Goal: Task Accomplishment & Management: Manage account settings

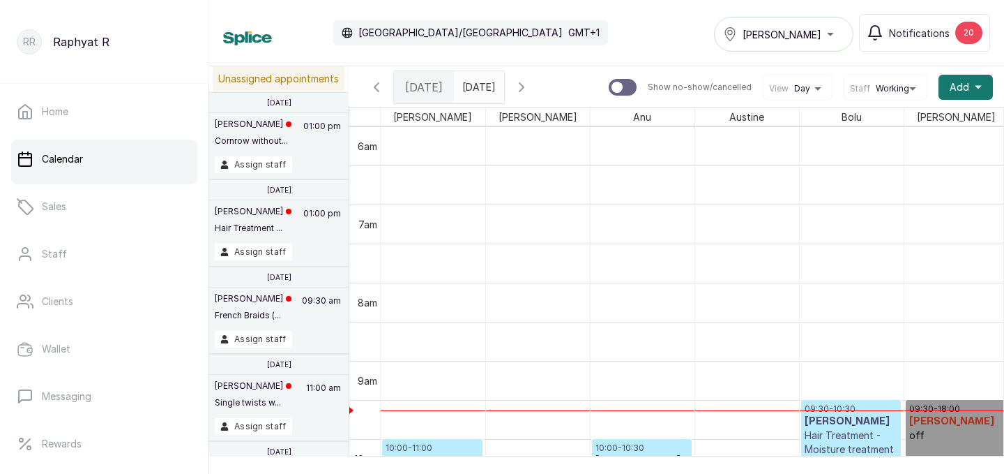
type input "dd/MM/yyyy"
click at [477, 89] on input "dd/MM/yyyy" at bounding box center [466, 84] width 22 height 24
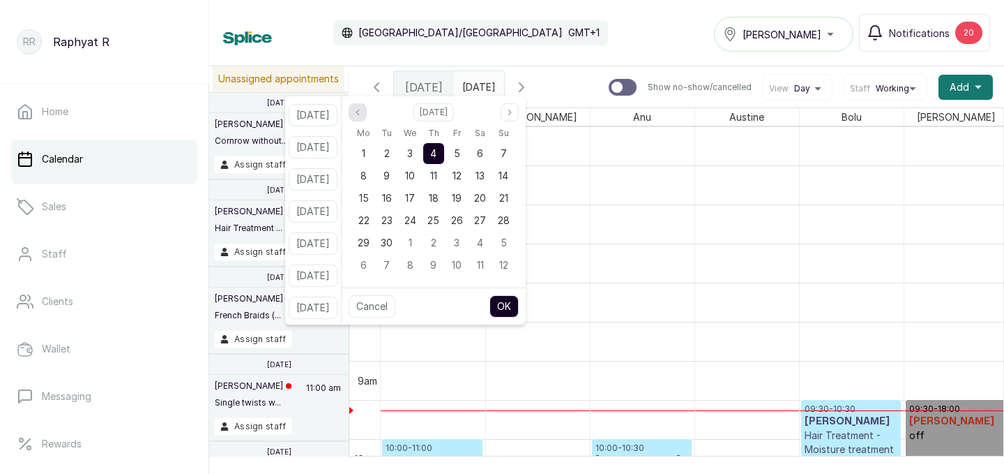
click at [367, 106] on button "Previous month" at bounding box center [358, 112] width 18 height 18
click at [463, 237] on span "29" at bounding box center [457, 242] width 12 height 12
click at [525, 317] on div "Cancel OK" at bounding box center [434, 305] width 184 height 37
click at [519, 305] on button "OK" at bounding box center [504, 306] width 29 height 22
type input "29/08/2025"
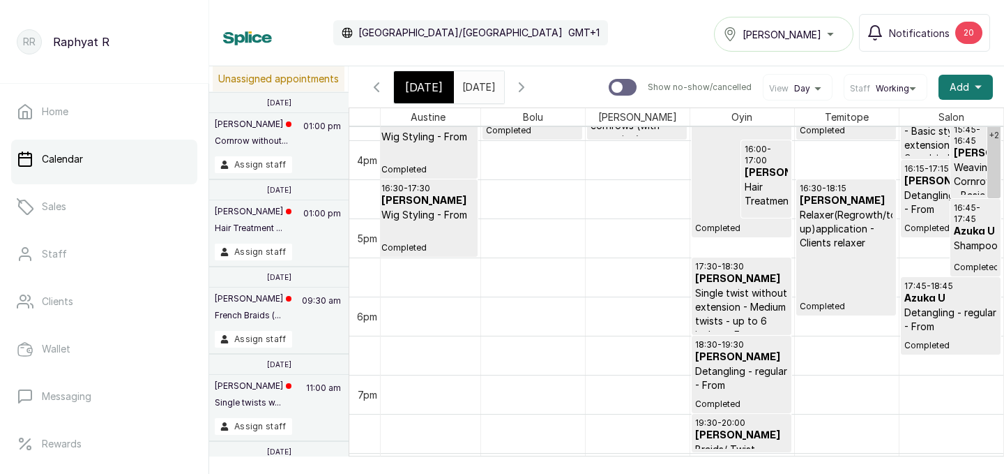
click at [755, 305] on p "Single twist without extension - Medium twists - up to 6 inches - From" at bounding box center [741, 314] width 93 height 56
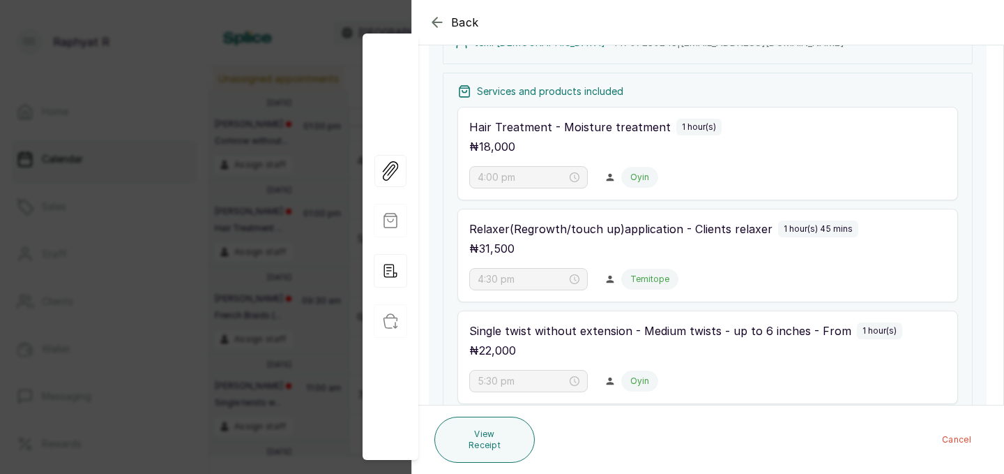
click at [204, 172] on div "Back Appointment Details Edit appointment 💻 Booked Online Make changes to appoi…" at bounding box center [502, 237] width 1004 height 474
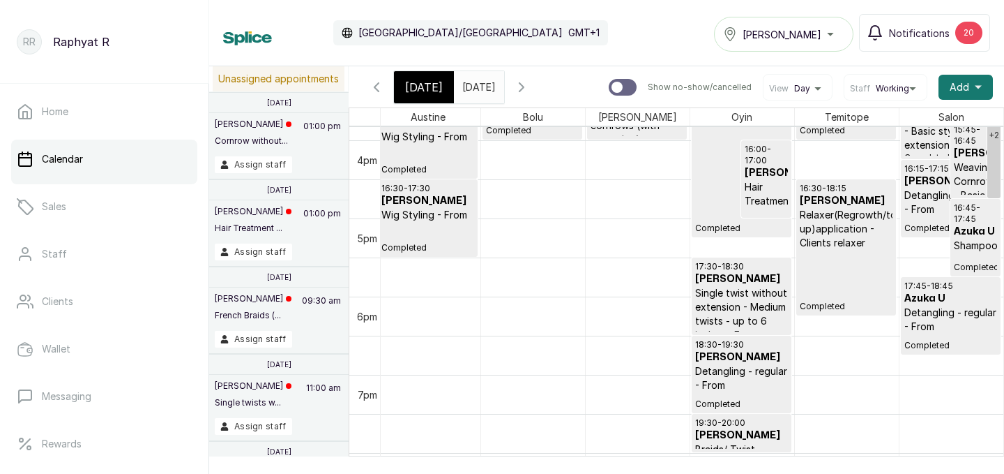
click at [786, 33] on span "Tasala Lekki" at bounding box center [782, 34] width 79 height 15
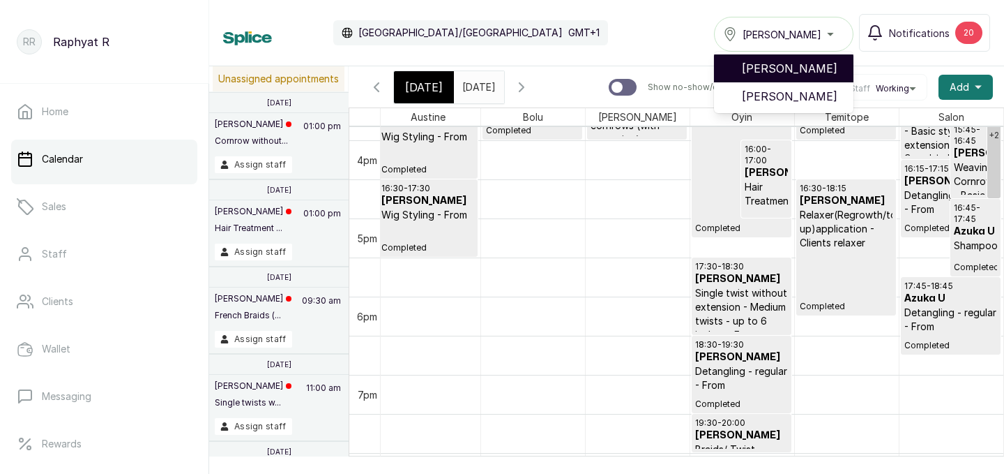
click at [789, 68] on span "[PERSON_NAME]" at bounding box center [792, 68] width 100 height 17
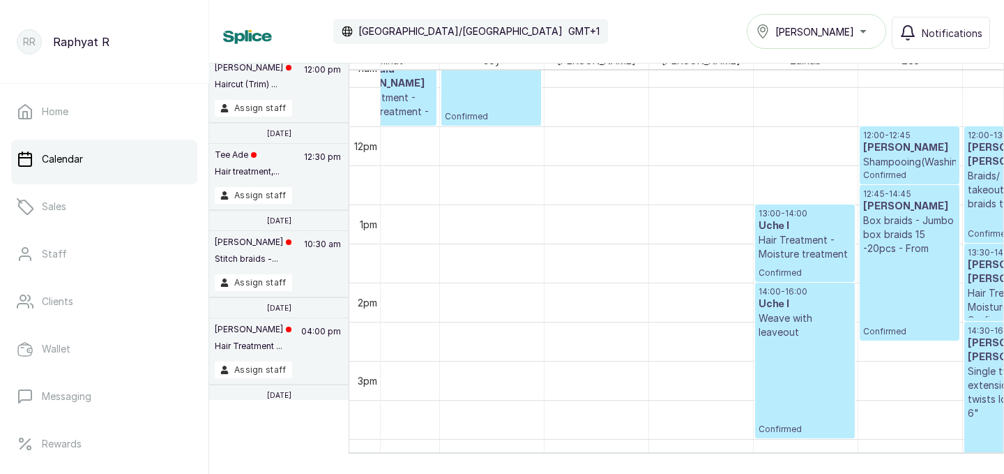
scroll to position [0, 110]
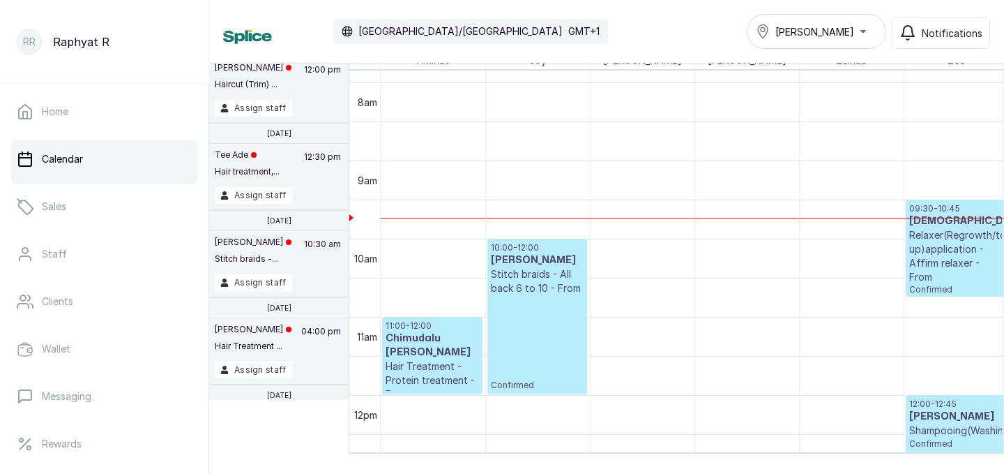
click at [926, 211] on p "09:30 - 10:45" at bounding box center [956, 208] width 93 height 11
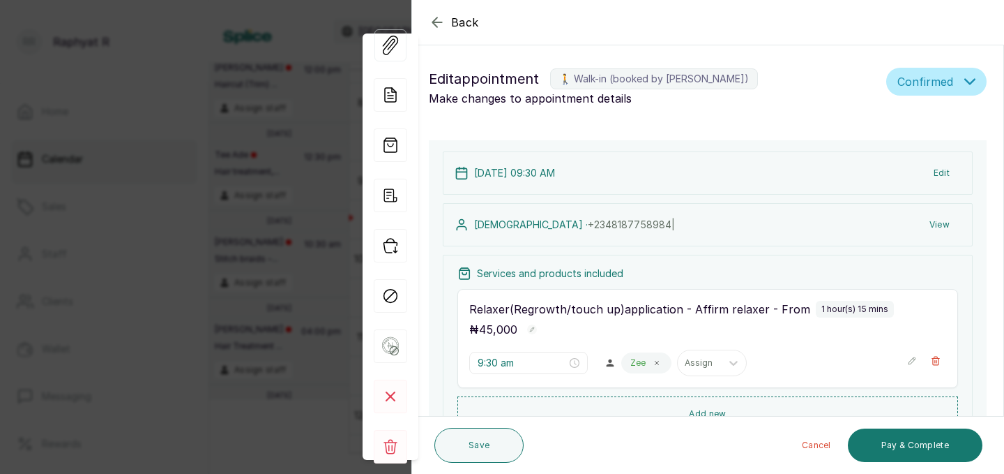
scroll to position [165, 0]
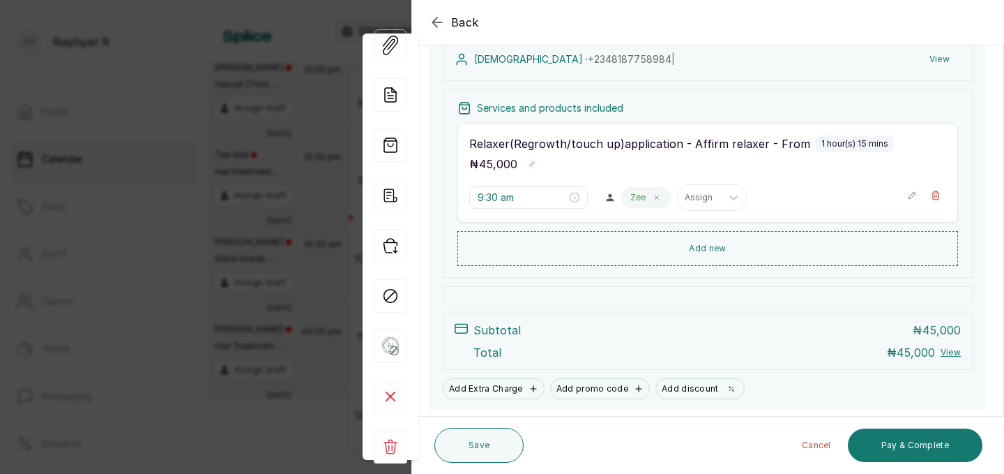
click at [654, 194] on icon at bounding box center [657, 197] width 7 height 7
click at [629, 194] on div at bounding box center [643, 197] width 29 height 13
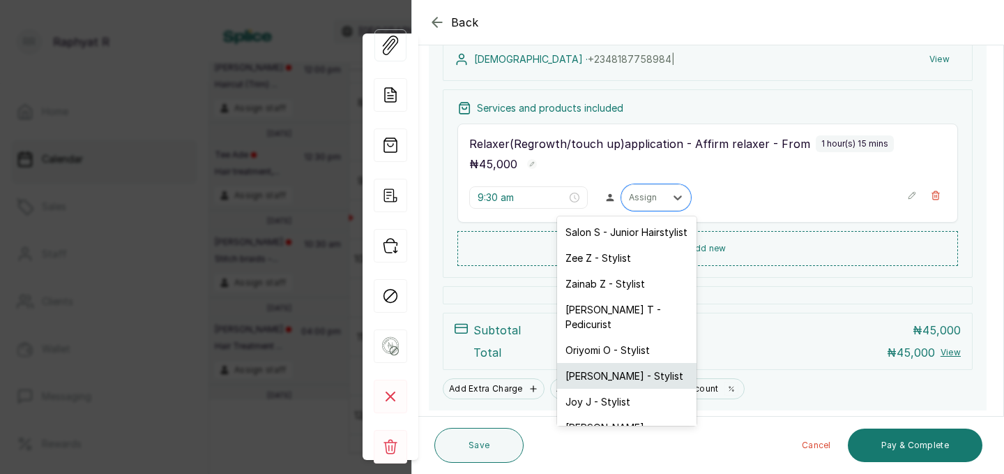
click at [600, 363] on div "Maria M - Stylist" at bounding box center [627, 376] width 140 height 26
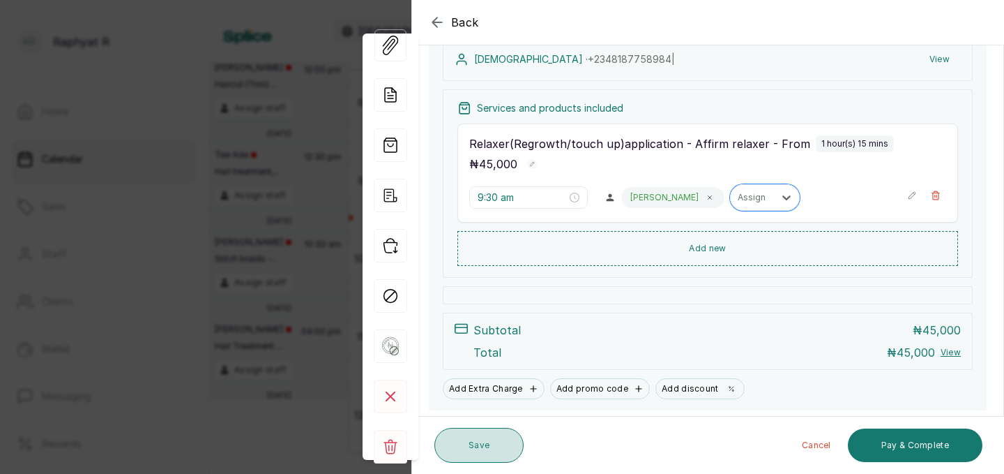
click at [509, 444] on button "Save" at bounding box center [479, 445] width 89 height 35
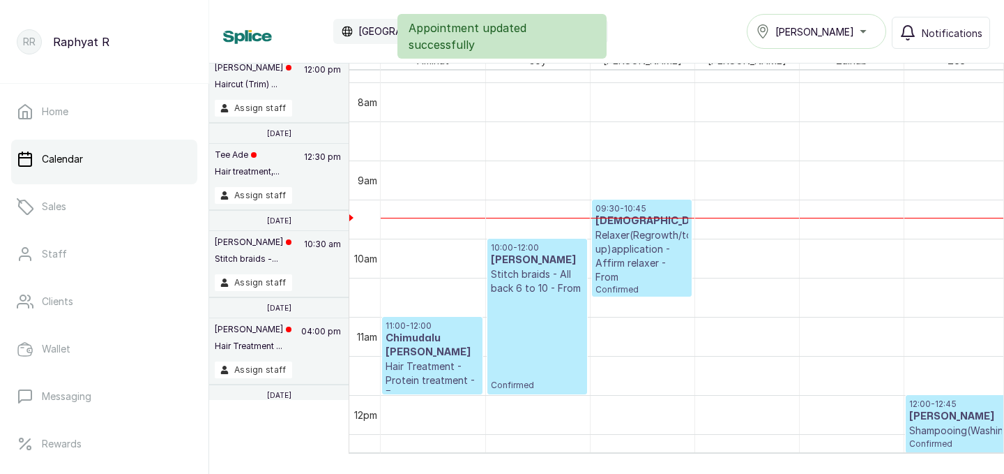
click at [635, 211] on p "09:30 - 10:45" at bounding box center [642, 208] width 93 height 11
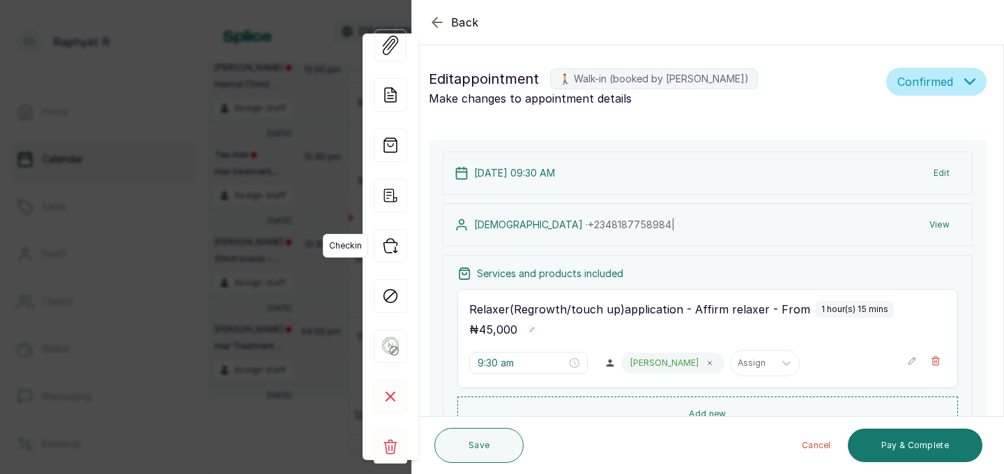
click at [388, 241] on icon "button" at bounding box center [390, 245] width 33 height 33
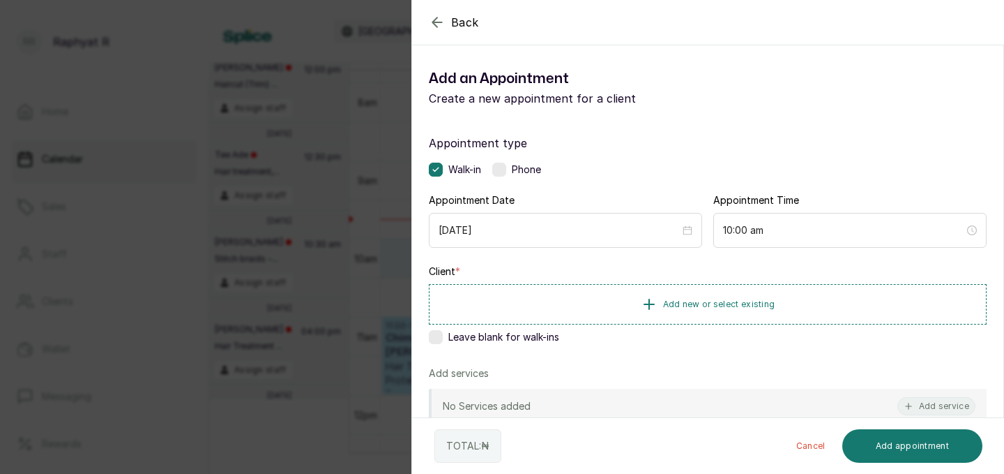
click at [315, 229] on div "Back Add Appointment Add an Appointment Create a new appointment for a client A…" at bounding box center [502, 237] width 1004 height 474
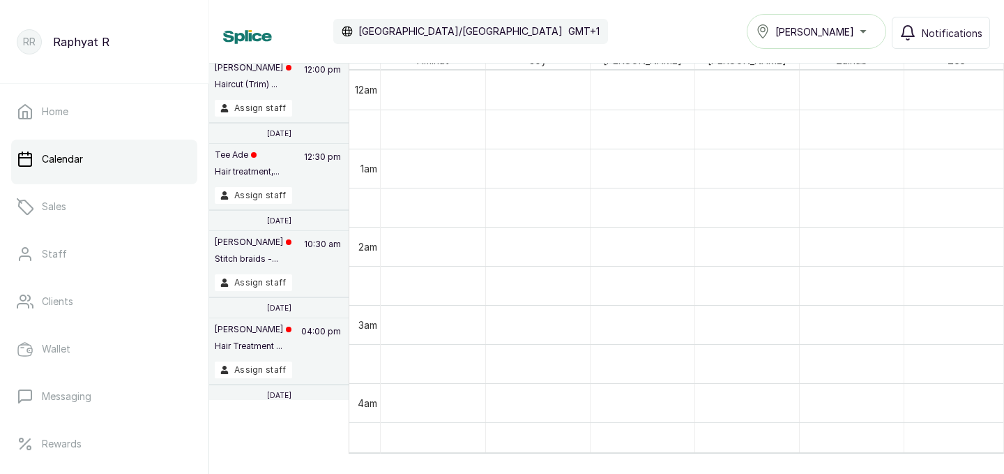
scroll to position [0, 0]
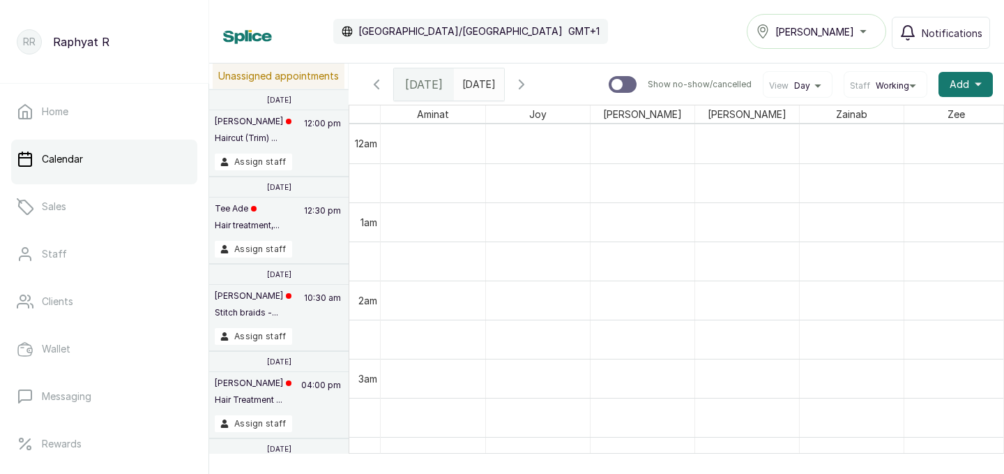
click at [530, 85] on icon "button" at bounding box center [521, 84] width 17 height 17
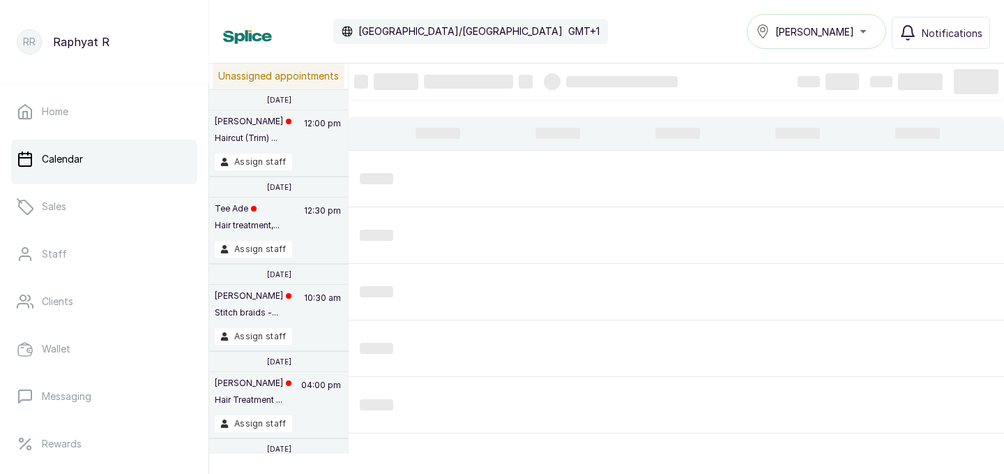
scroll to position [469, 0]
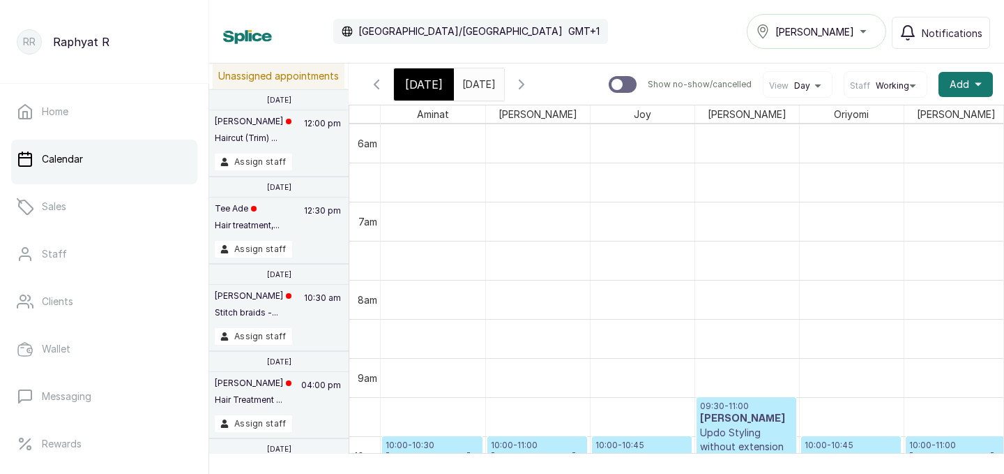
click at [524, 84] on icon "button" at bounding box center [522, 84] width 4 height 8
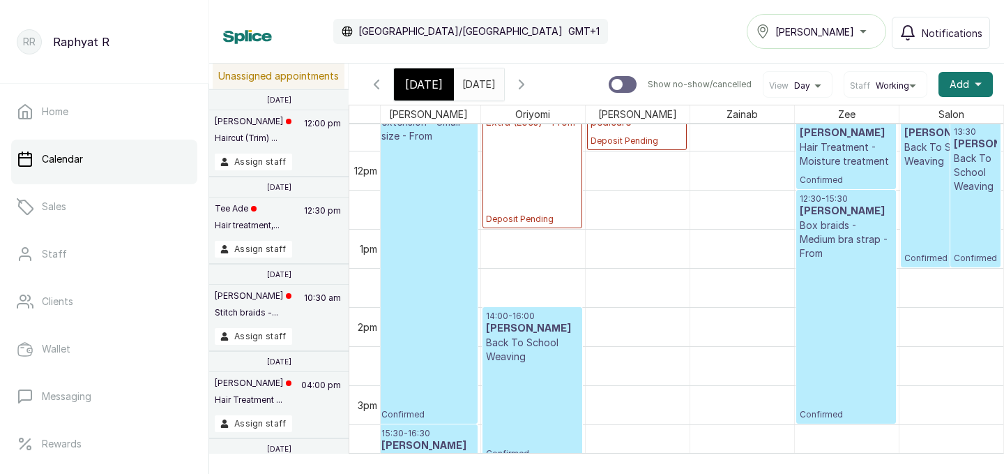
scroll to position [1008, 0]
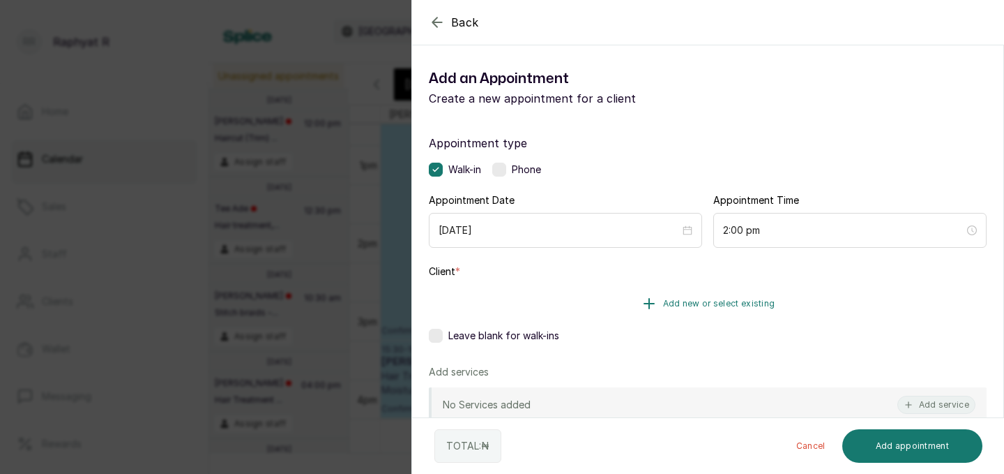
click at [762, 316] on button "Add new or select existing" at bounding box center [708, 303] width 558 height 39
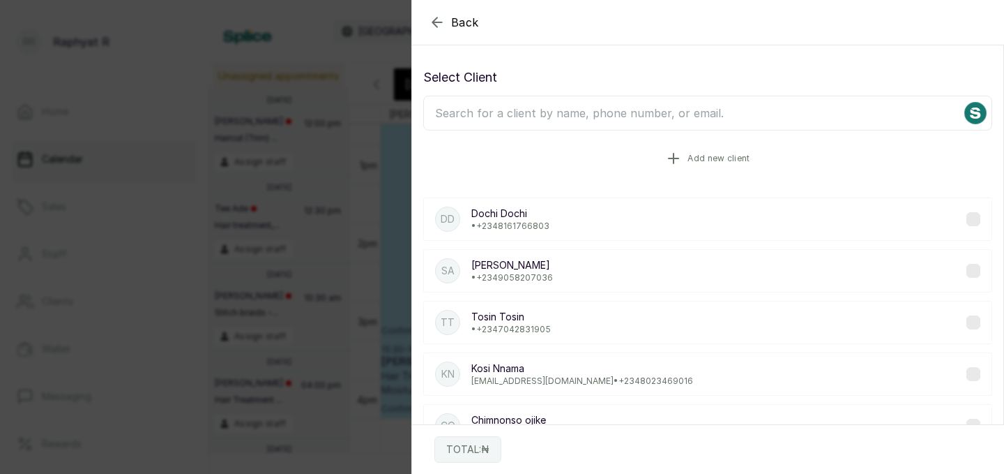
click at [650, 153] on button "Add new client" at bounding box center [707, 158] width 569 height 39
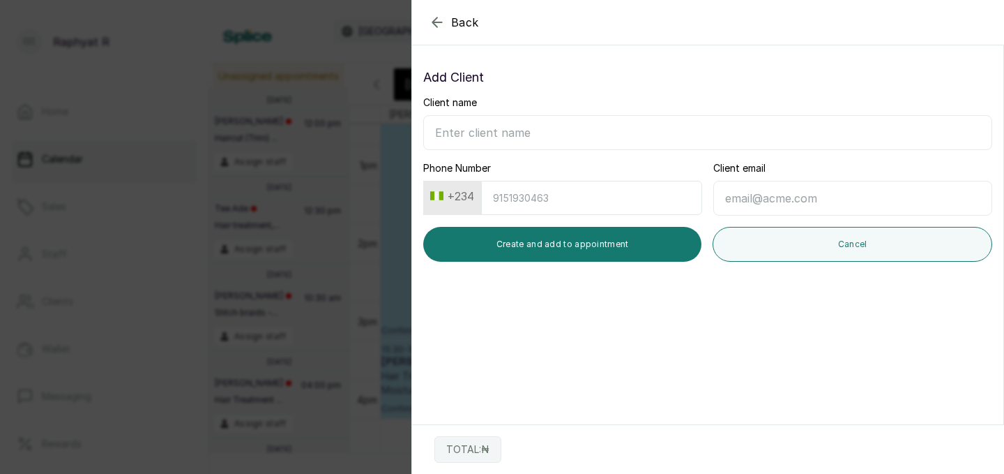
click at [551, 136] on input "Client name" at bounding box center [707, 132] width 569 height 35
type input "Amaka"
click at [522, 200] on input "Phone Number" at bounding box center [591, 198] width 221 height 34
type input "7025621486"
click at [791, 197] on input "Client email" at bounding box center [853, 198] width 279 height 35
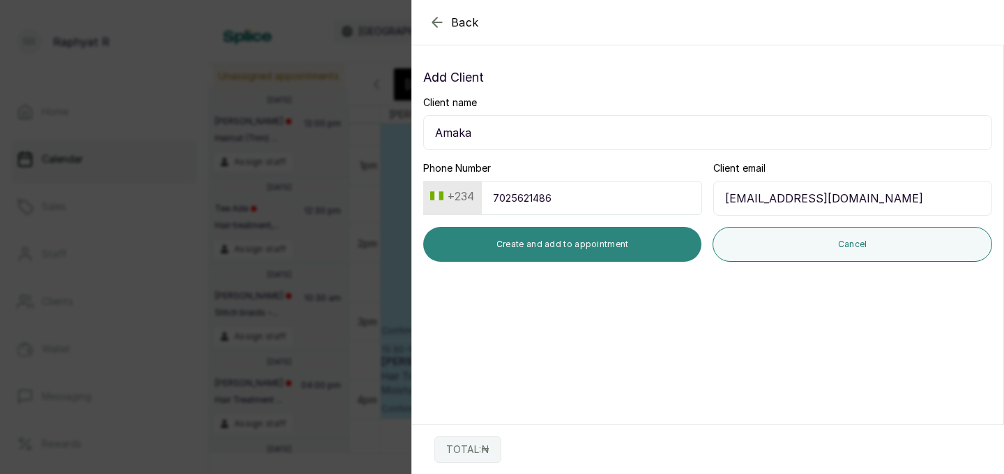
type input "Amakaworks@gmail.com"
click at [654, 244] on button "Create and add to appointment" at bounding box center [562, 244] width 278 height 35
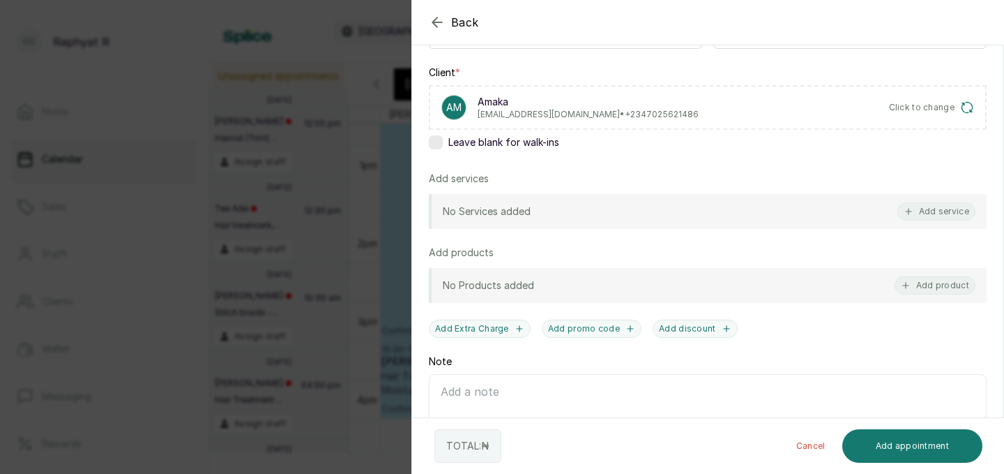
scroll to position [198, 0]
click at [927, 211] on button "Add service" at bounding box center [937, 212] width 78 height 18
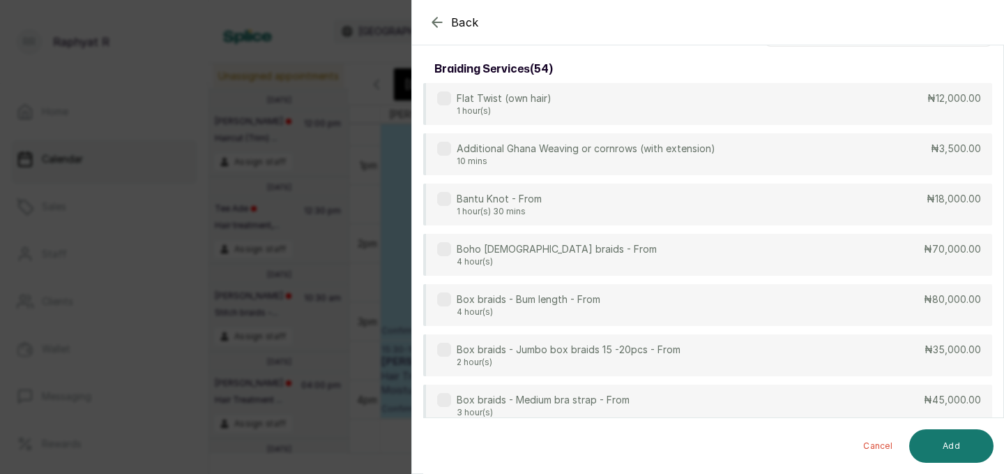
scroll to position [0, 0]
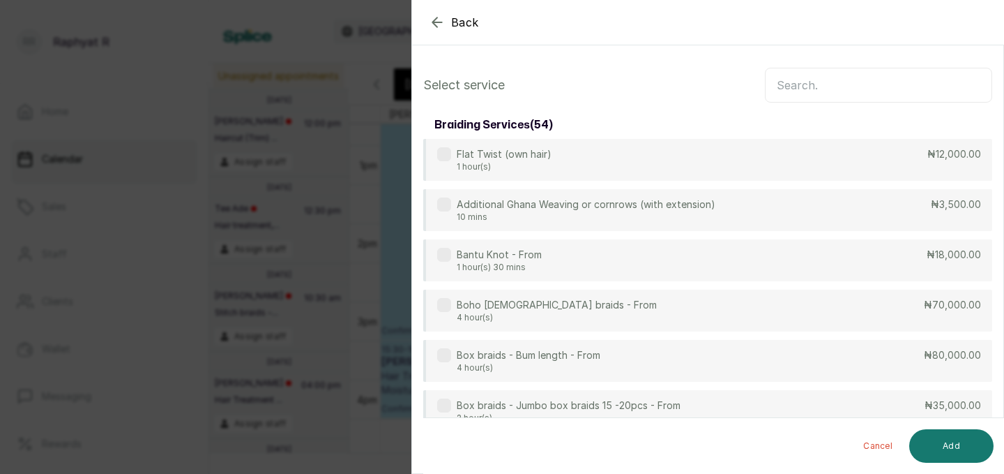
click at [880, 86] on input "text" at bounding box center [878, 85] width 227 height 35
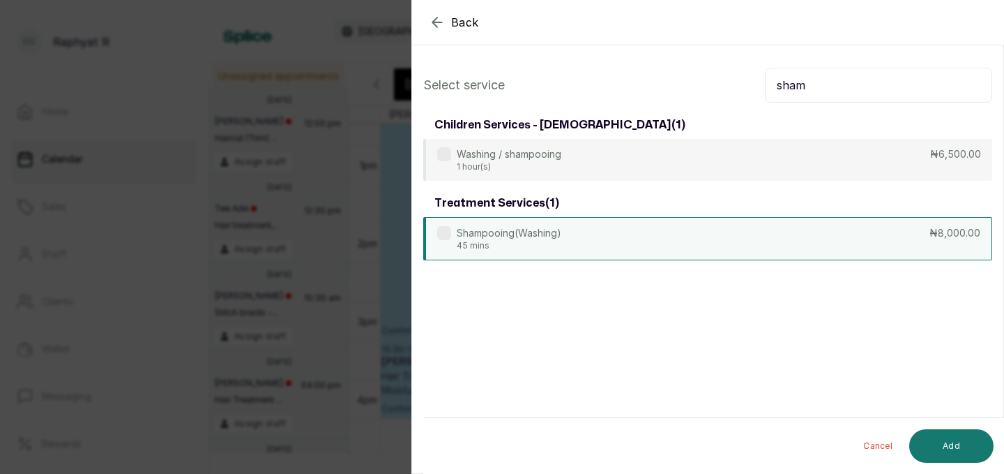
type input "sham"
click at [873, 239] on div "Shampooing(Washing) 45 mins ₦8,000.00" at bounding box center [707, 238] width 569 height 43
click at [889, 84] on input "sham" at bounding box center [878, 85] width 227 height 35
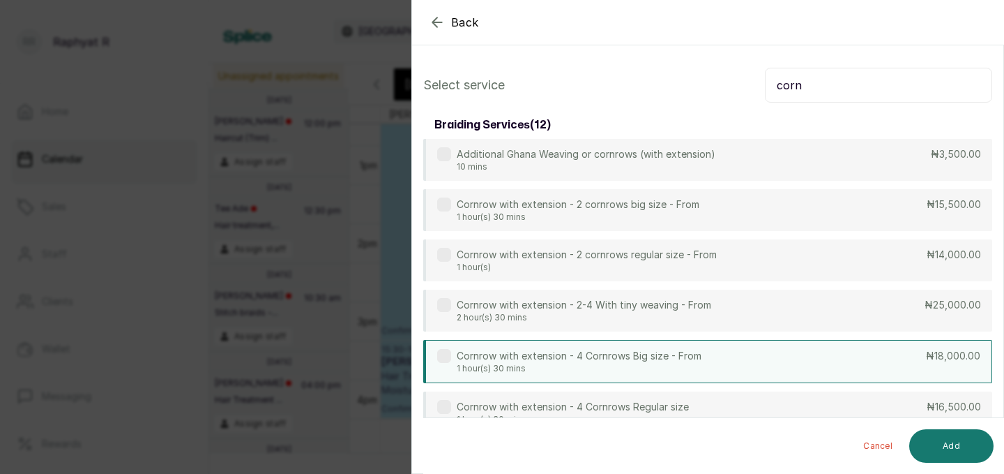
scroll to position [119, 0]
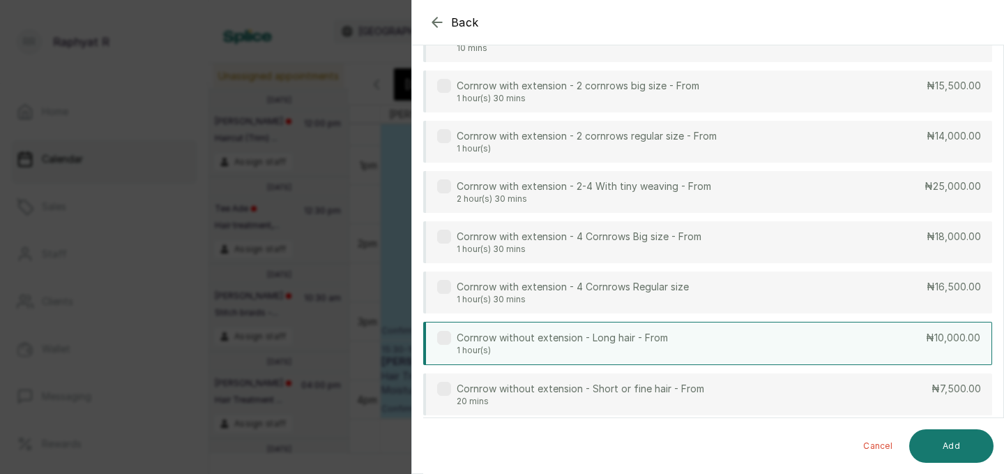
type input "corn"
click at [865, 346] on div "Cornrow without extension - Long hair - From 1 hour(s) ₦10,000.00" at bounding box center [707, 343] width 569 height 43
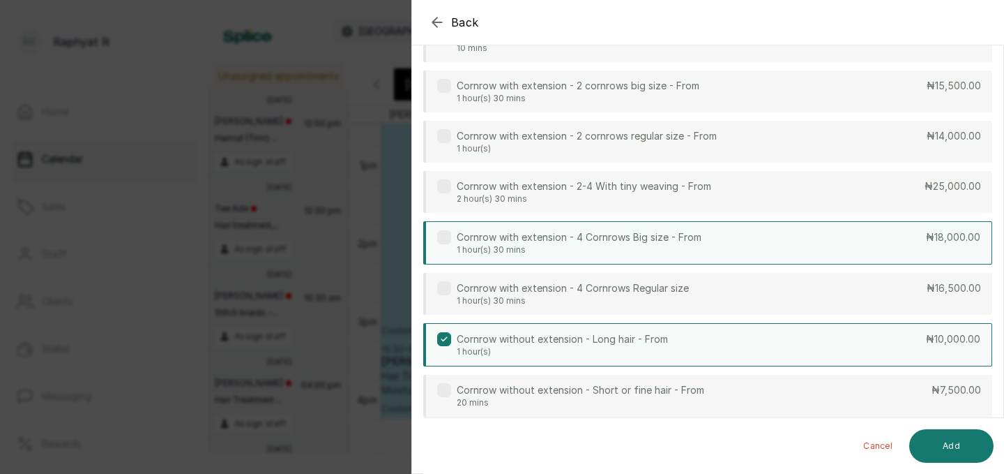
scroll to position [0, 0]
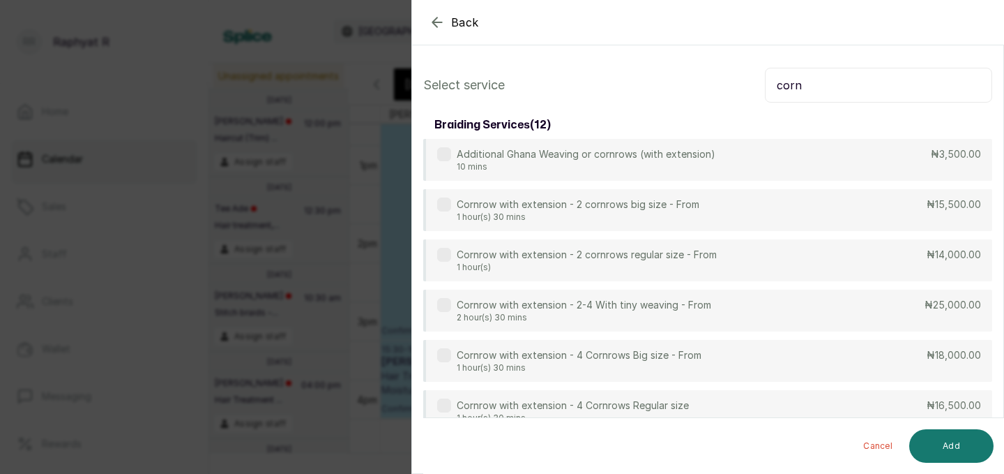
click at [832, 91] on input "corn" at bounding box center [878, 85] width 227 height 35
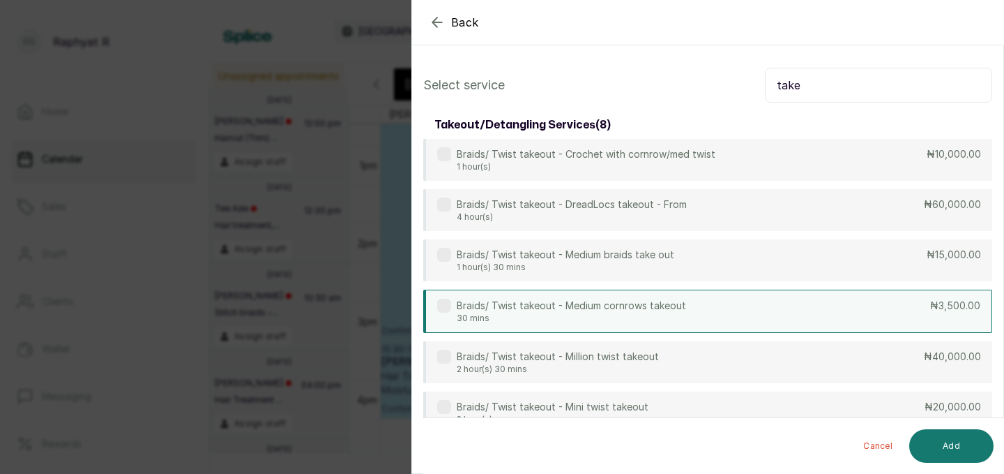
type input "take"
click at [773, 298] on div "Braids/ Twist takeout - Medium cornrows takeout 30 mins ₦3,500.00" at bounding box center [707, 310] width 569 height 43
click at [818, 89] on input "take" at bounding box center [878, 85] width 227 height 35
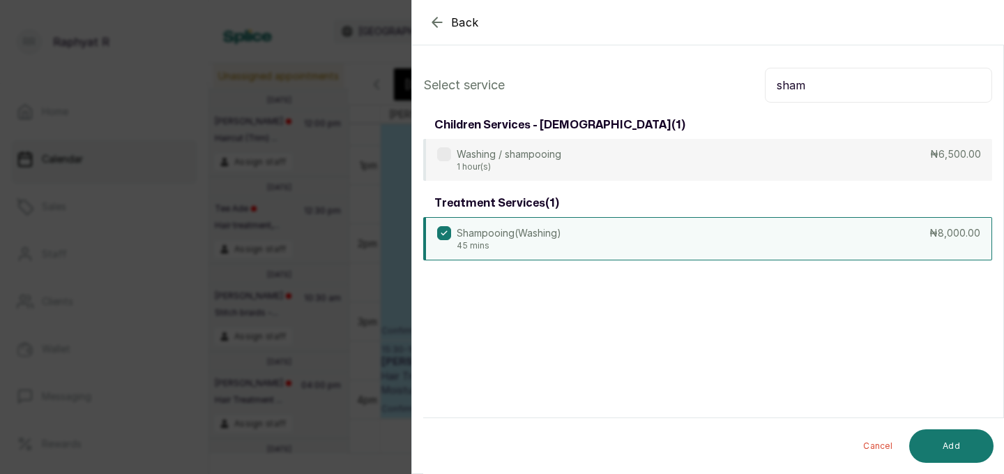
type input "sham"
click at [785, 253] on div "Shampooing(Washing) 45 mins ₦8,000.00" at bounding box center [707, 238] width 569 height 43
click at [774, 252] on div "Shampooing(Washing) 45 mins ₦8,000.00" at bounding box center [707, 238] width 569 height 43
click at [942, 443] on button "Add" at bounding box center [952, 445] width 84 height 33
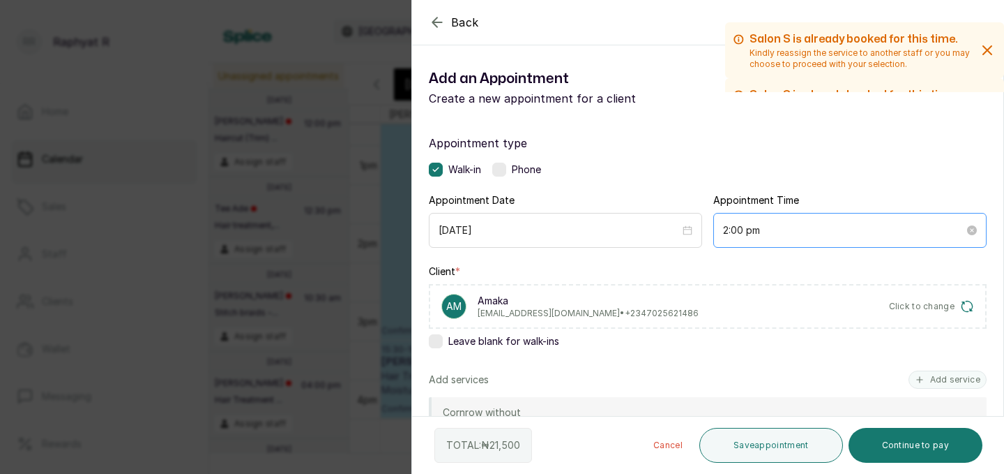
scroll to position [280, 0]
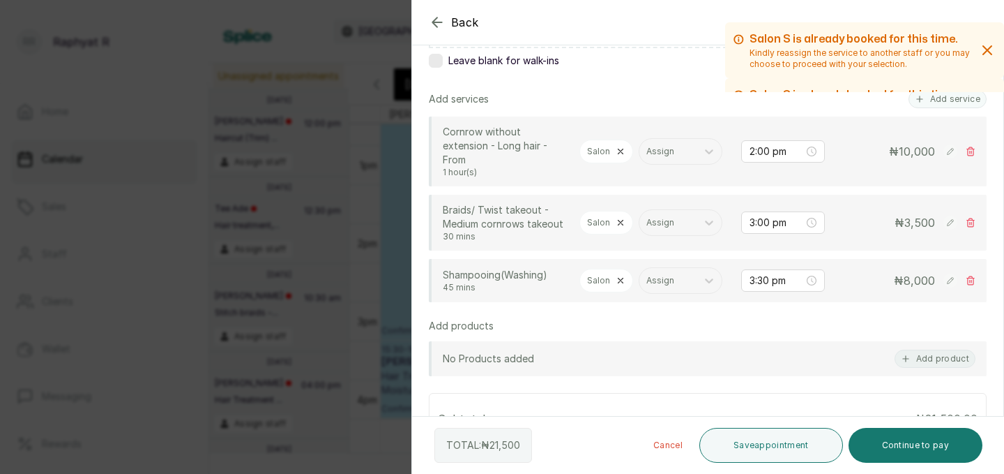
click at [618, 276] on icon at bounding box center [621, 281] width 10 height 10
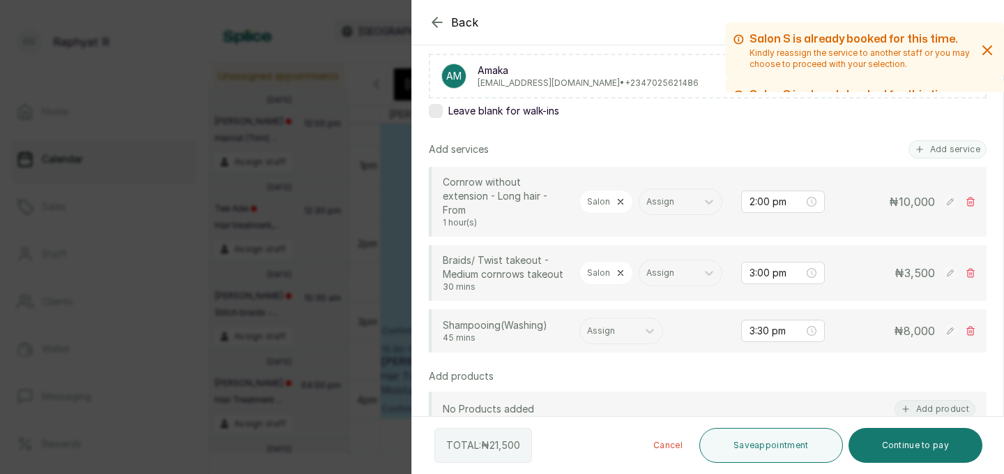
scroll to position [227, 0]
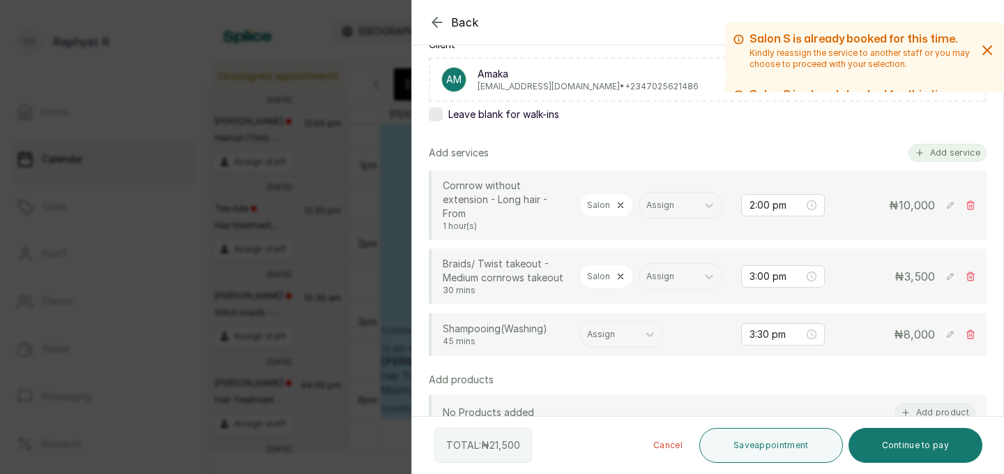
click at [951, 144] on button "Add service" at bounding box center [948, 153] width 78 height 18
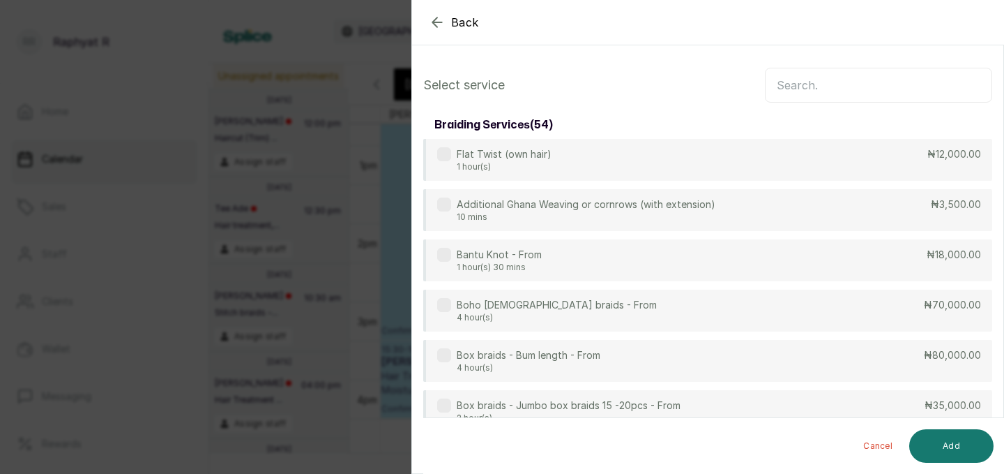
click at [885, 100] on input "text" at bounding box center [878, 85] width 227 height 35
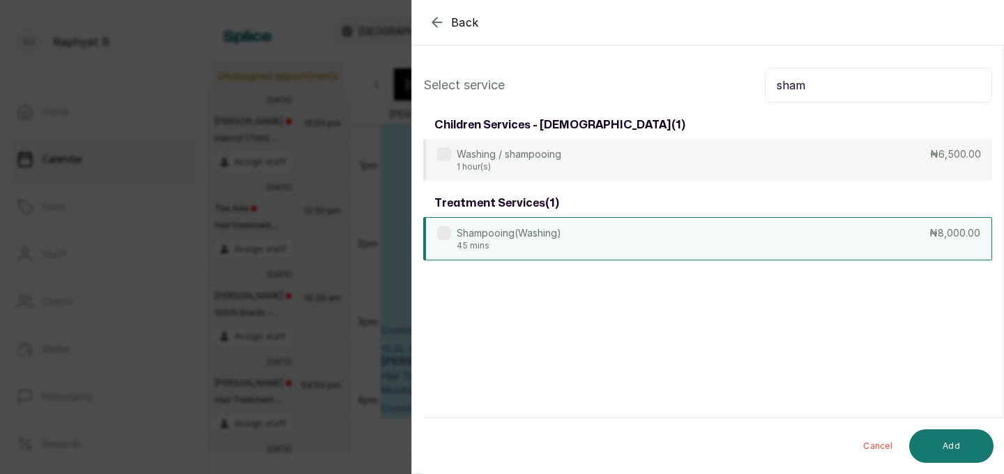
type input "sham"
click at [821, 246] on div "Shampooing(Washing) 45 mins ₦8,000.00" at bounding box center [707, 238] width 569 height 43
click at [838, 87] on input "sham" at bounding box center [878, 85] width 227 height 35
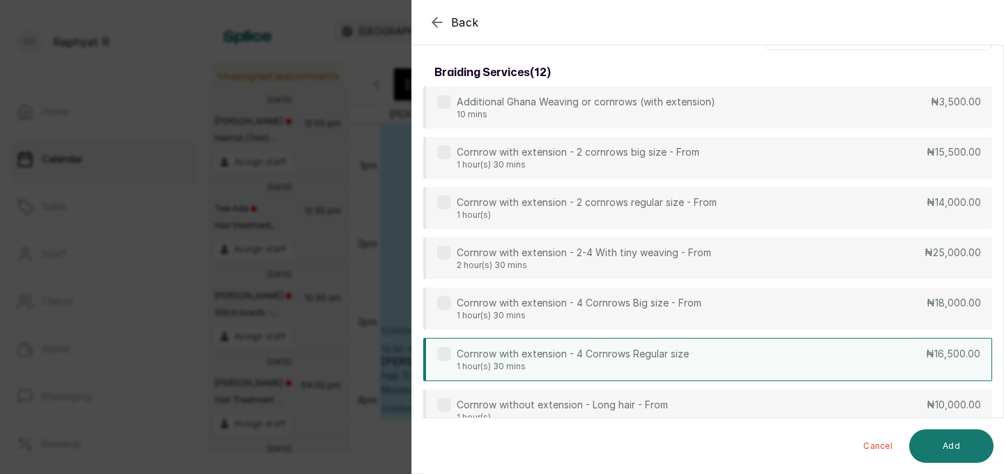
scroll to position [54, 0]
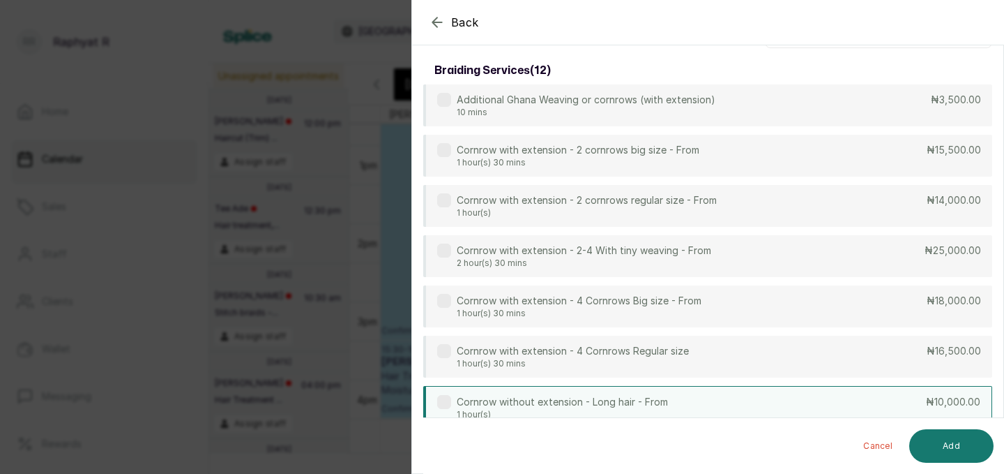
type input "corn"
click at [809, 390] on div "Cornrow without extension - Long hair - From 1 hour(s) ₦10,000.00" at bounding box center [707, 407] width 569 height 43
click at [937, 447] on button "Add" at bounding box center [952, 445] width 84 height 33
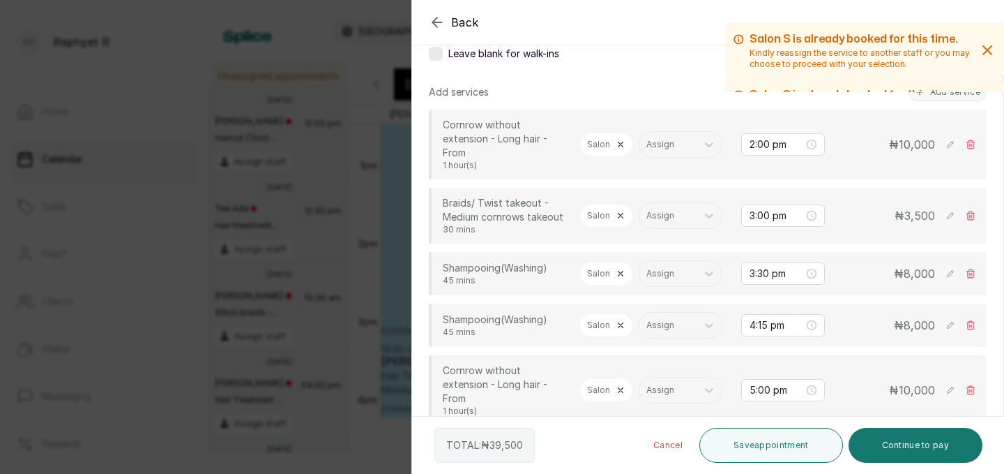
scroll to position [257, 0]
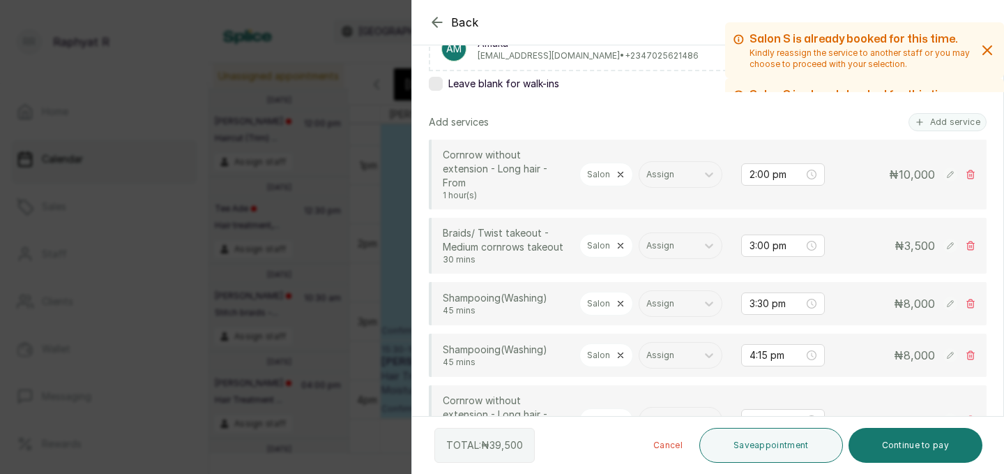
click at [619, 301] on icon at bounding box center [621, 303] width 5 height 5
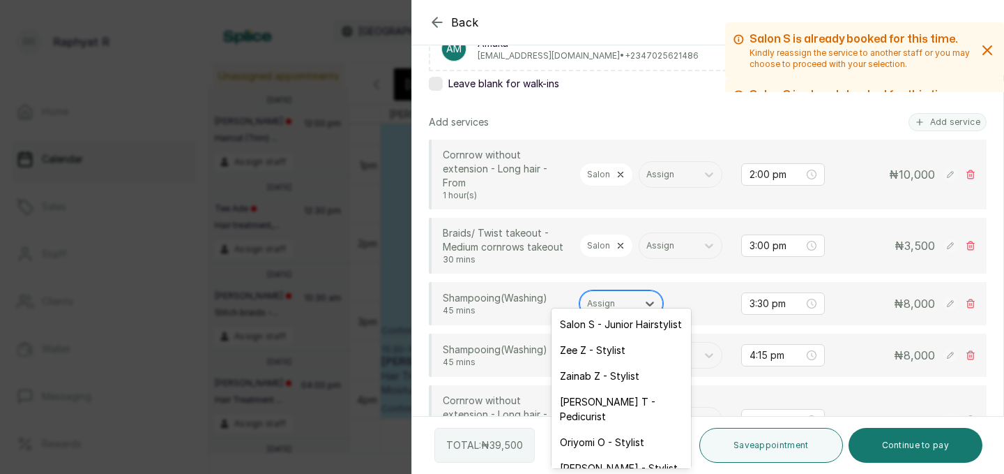
click at [617, 297] on div at bounding box center [608, 303] width 43 height 13
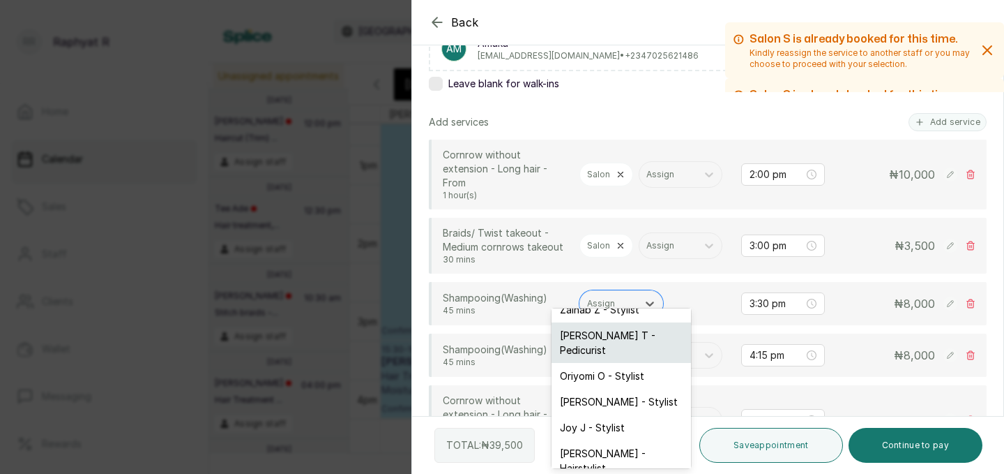
scroll to position [78, 0]
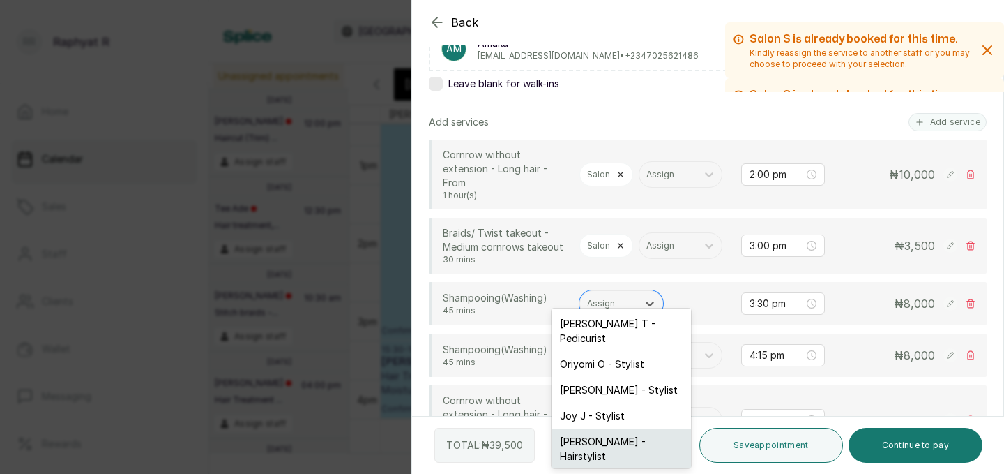
click at [589, 428] on div "Anne A - Hairstylist" at bounding box center [622, 448] width 140 height 40
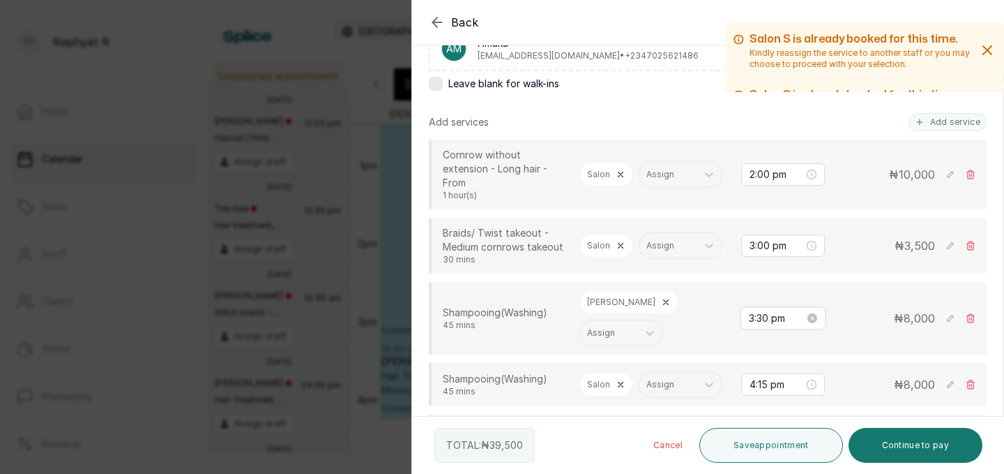
click at [771, 310] on input "3:30 pm" at bounding box center [777, 317] width 56 height 15
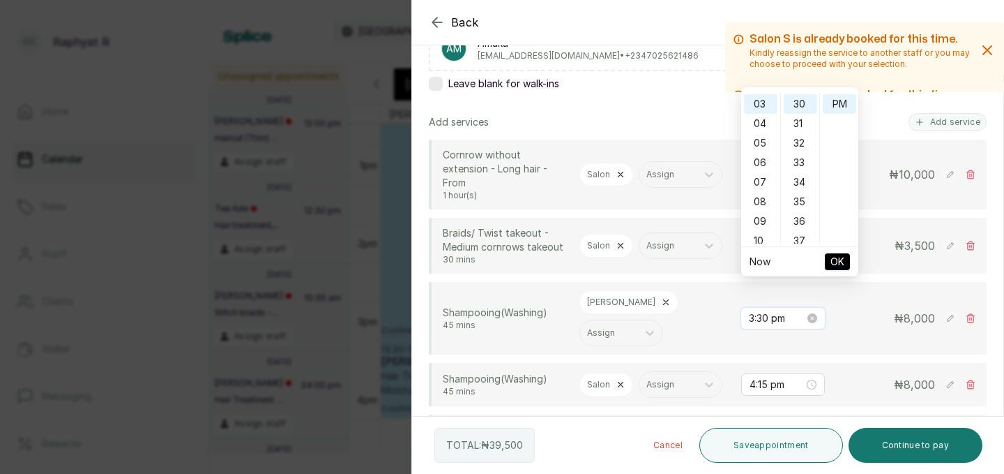
scroll to position [585, 0]
click at [761, 129] on div "02" at bounding box center [760, 133] width 33 height 20
click at [801, 103] on div "00" at bounding box center [800, 103] width 33 height 20
type input "2:00 pm"
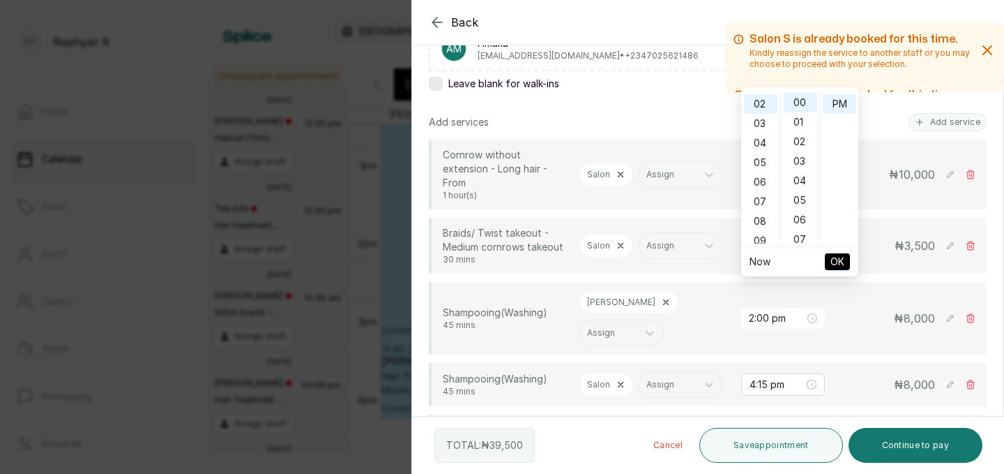
click at [834, 255] on span "OK" at bounding box center [838, 261] width 14 height 27
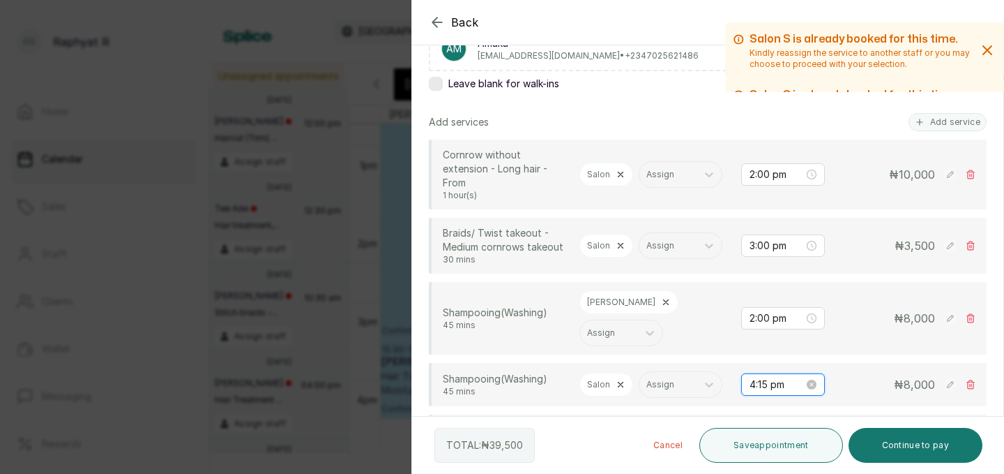
click at [773, 377] on input "4:15 pm" at bounding box center [777, 384] width 54 height 15
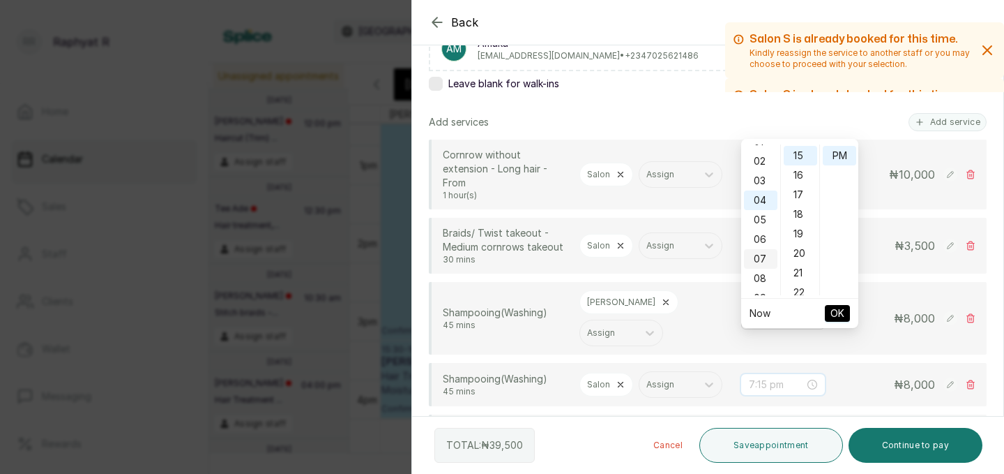
scroll to position [33, 0]
click at [760, 159] on div "02" at bounding box center [760, 160] width 33 height 20
click at [805, 154] on div "00" at bounding box center [800, 154] width 33 height 20
type input "2:00 pm"
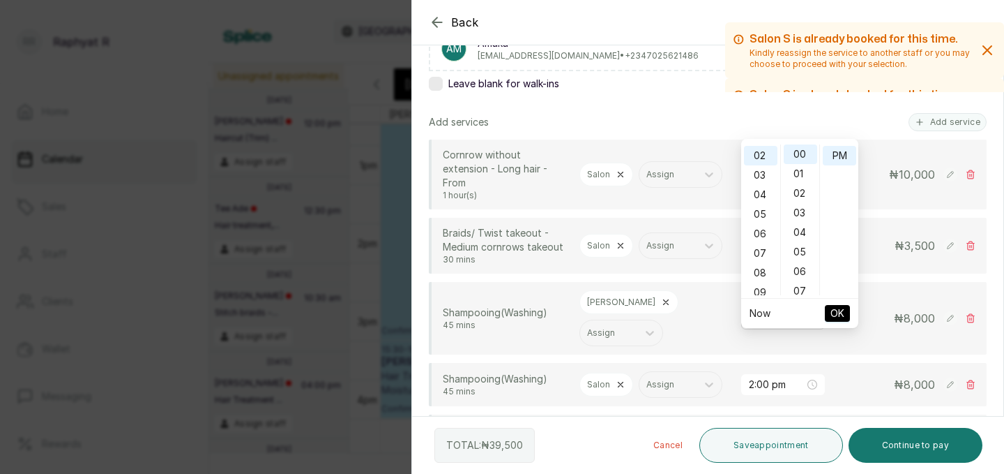
click at [836, 308] on span "OK" at bounding box center [838, 313] width 14 height 27
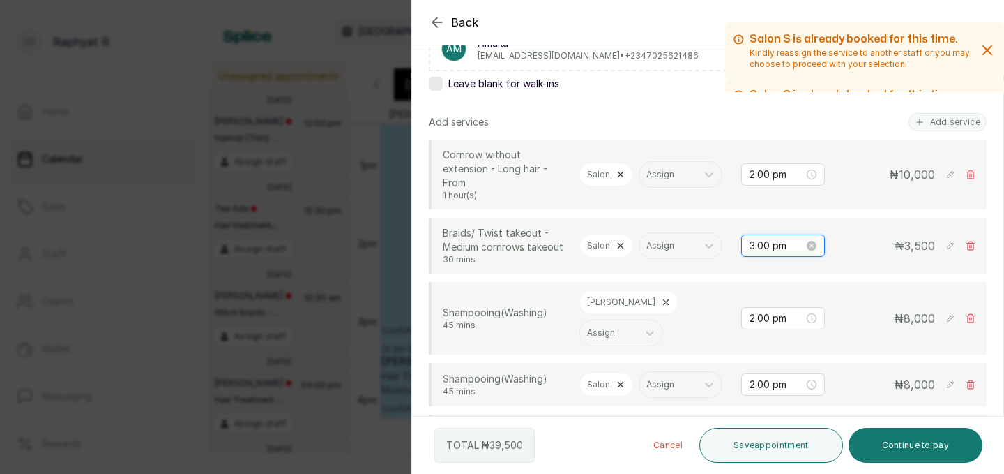
click at [773, 238] on input "3:00 pm" at bounding box center [777, 245] width 54 height 15
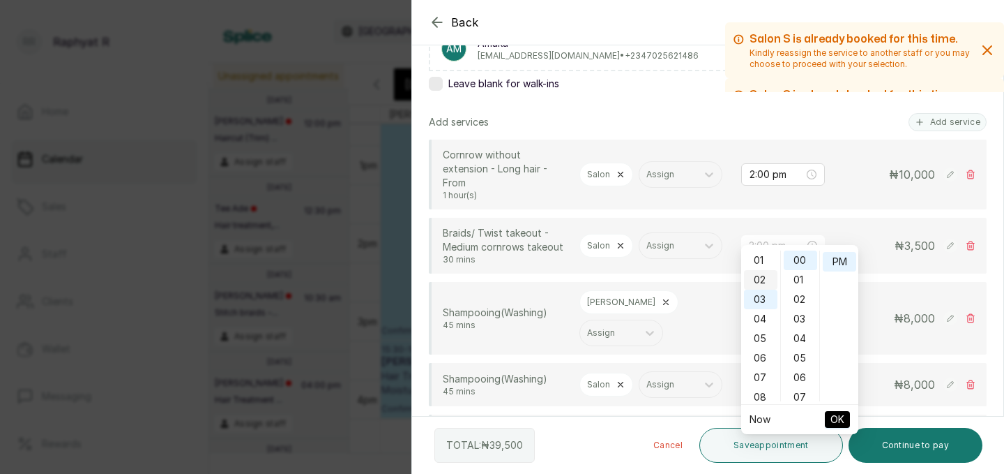
click at [769, 281] on div "02" at bounding box center [760, 280] width 33 height 20
type input "2:00 pm"
click at [839, 417] on span "OK" at bounding box center [838, 419] width 14 height 27
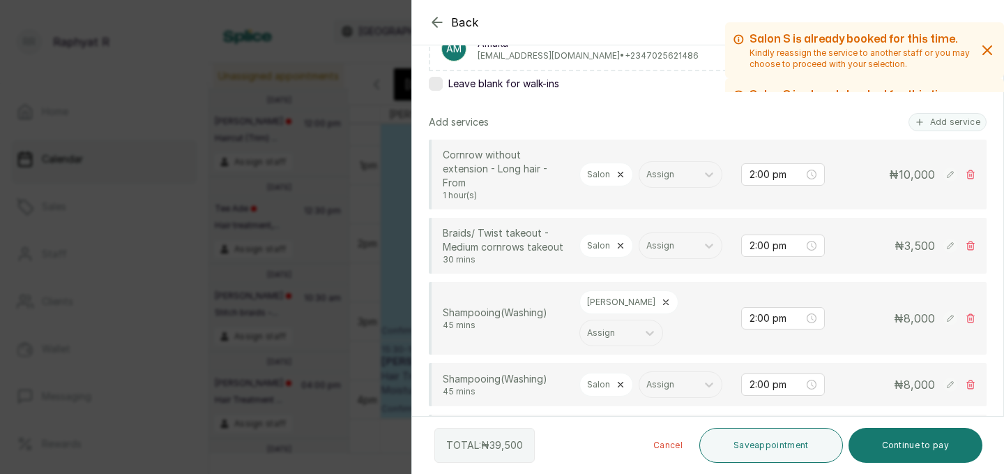
click at [620, 241] on icon at bounding box center [621, 246] width 10 height 10
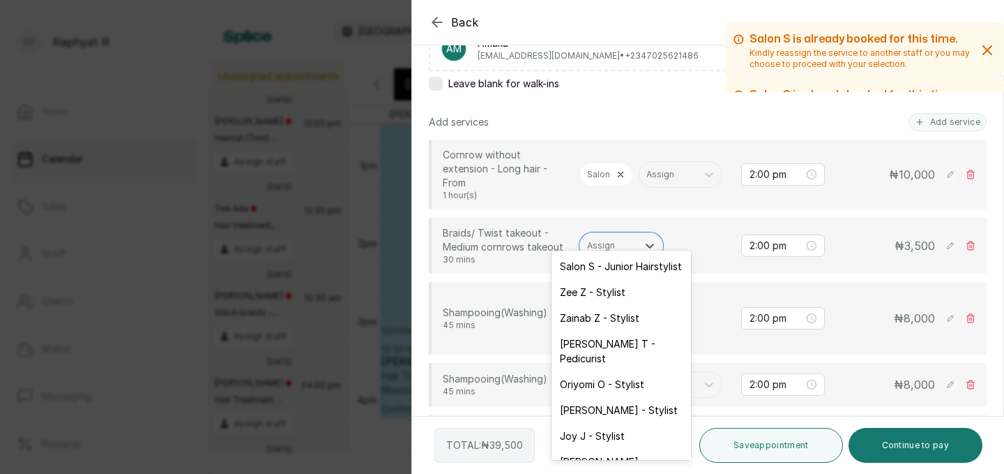
click at [620, 239] on div at bounding box center [608, 245] width 43 height 13
click at [587, 449] on div "Anne A - Hairstylist" at bounding box center [622, 469] width 140 height 40
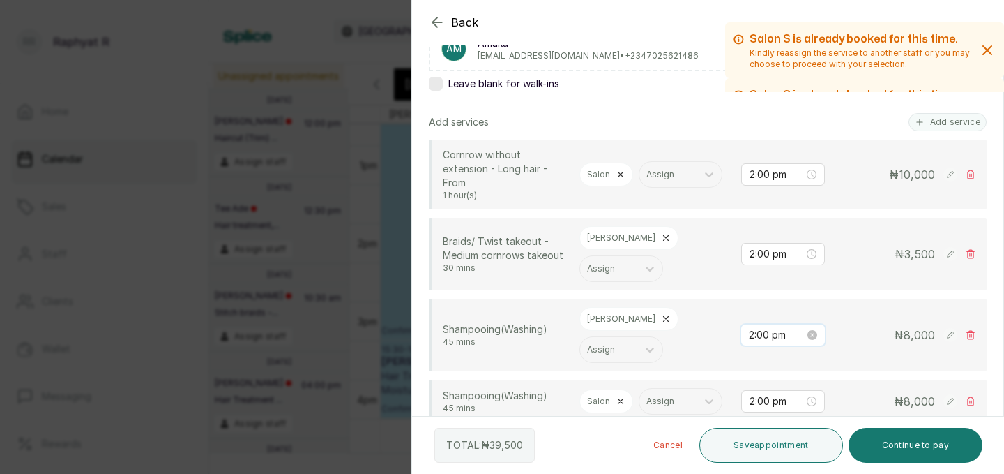
click at [769, 327] on input "2:00 pm" at bounding box center [777, 334] width 56 height 15
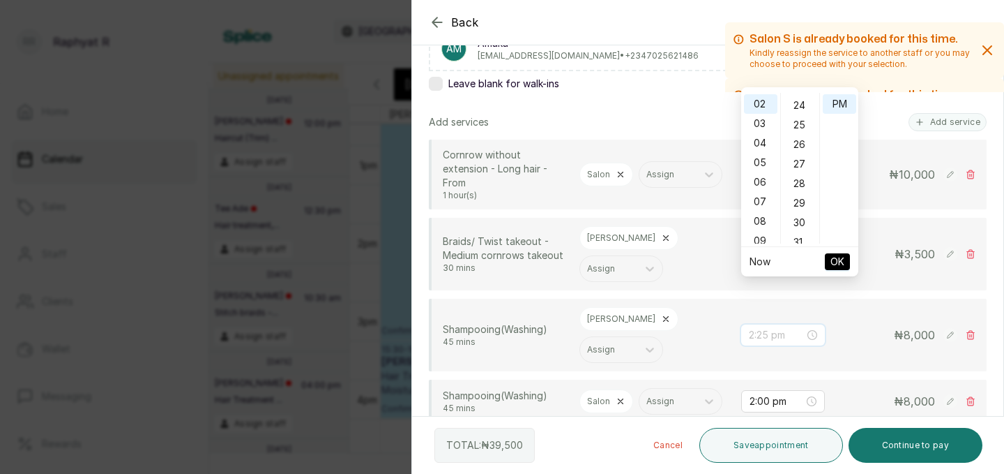
scroll to position [477, 0]
click at [800, 209] on div "30" at bounding box center [800, 212] width 33 height 20
type input "2:30 pm"
click at [840, 266] on span "OK" at bounding box center [838, 261] width 14 height 27
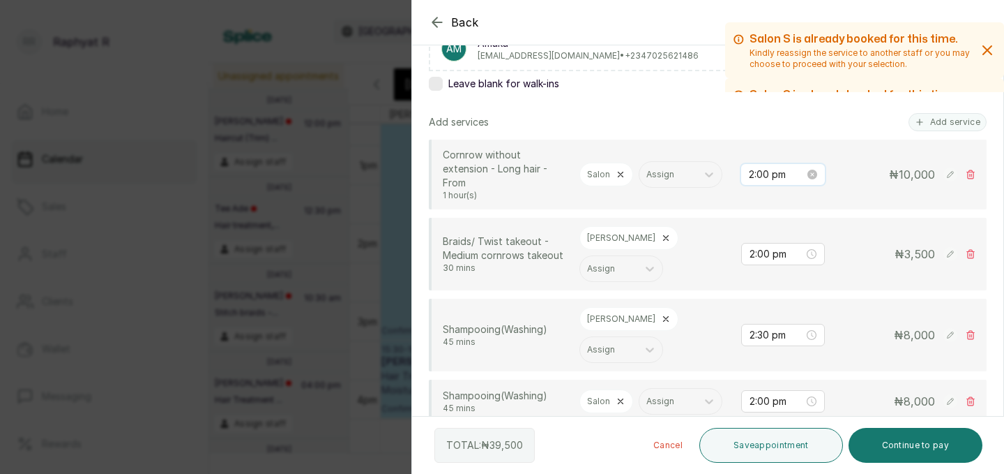
click at [776, 167] on input "2:00 pm" at bounding box center [777, 174] width 56 height 15
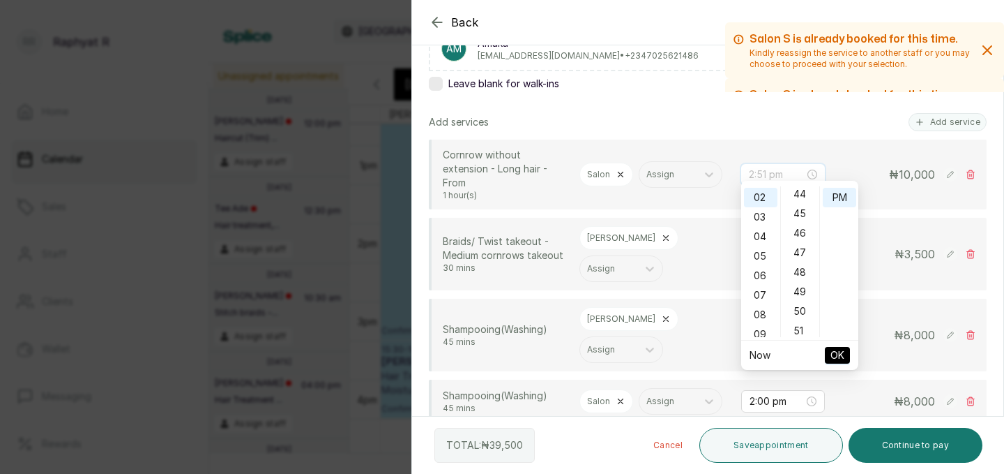
scroll to position [861, 0]
click at [803, 214] on div "45" at bounding box center [800, 214] width 33 height 20
type input "2:45 pm"
click at [847, 358] on button "OK" at bounding box center [837, 355] width 25 height 17
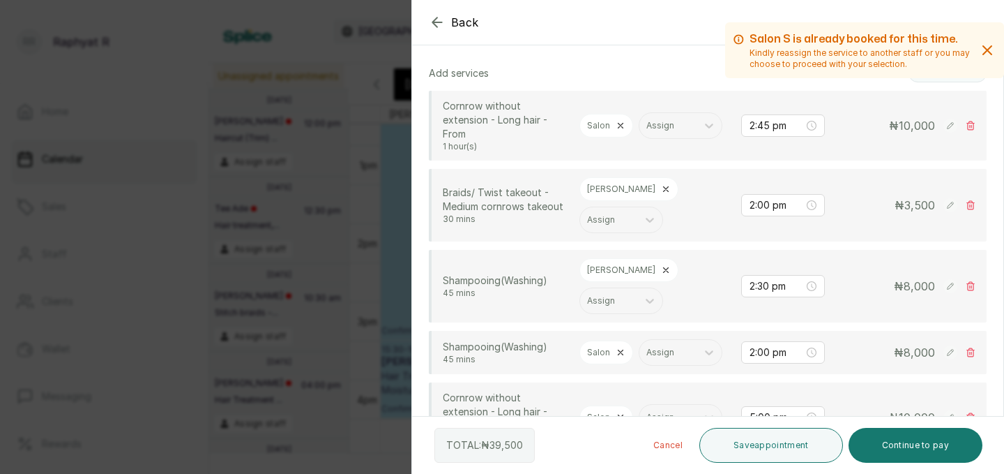
scroll to position [306, 0]
click at [621, 406] on div "Salon" at bounding box center [607, 418] width 54 height 24
click at [619, 413] on icon at bounding box center [621, 418] width 10 height 10
click at [619, 412] on div at bounding box center [608, 418] width 43 height 13
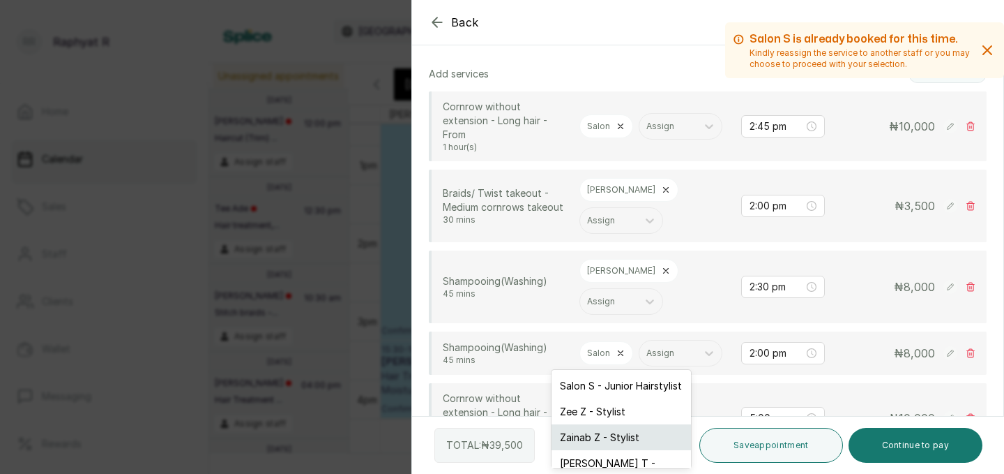
scroll to position [140, 0]
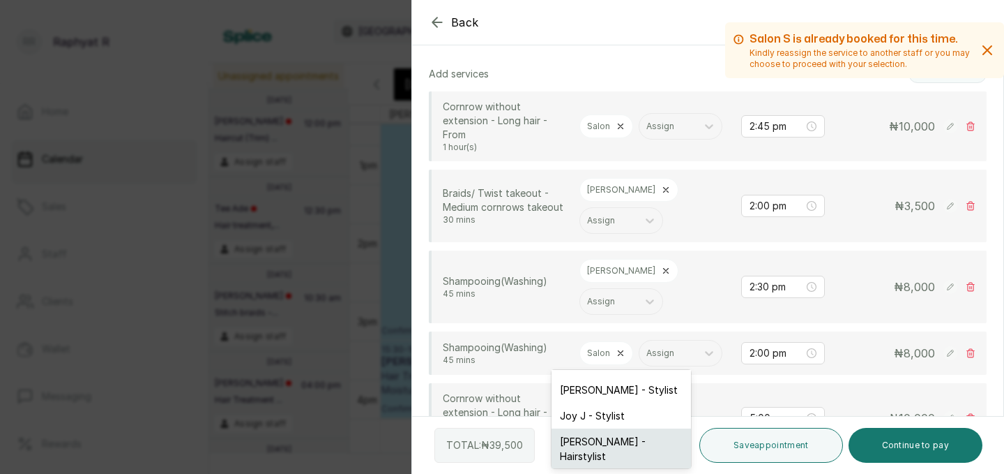
click at [596, 428] on div "Anne A - Hairstylist" at bounding box center [622, 448] width 140 height 40
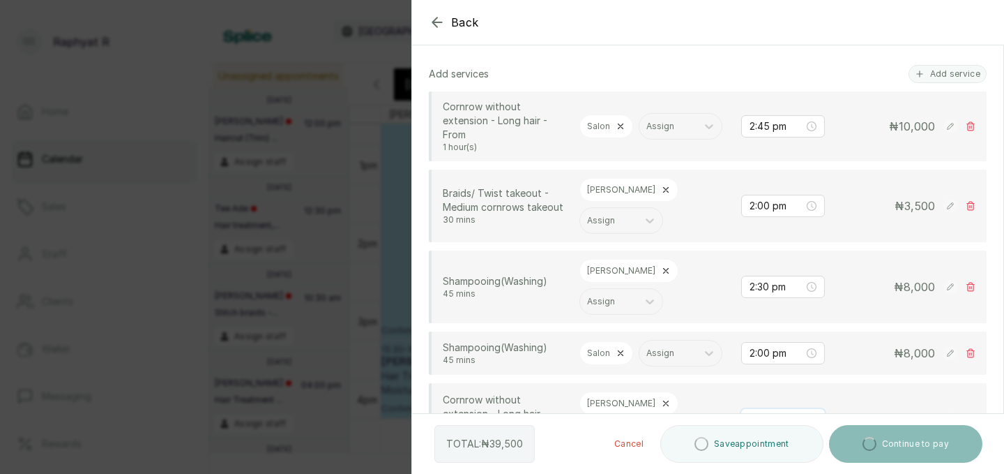
click at [762, 412] on input "5:00 pm" at bounding box center [777, 419] width 56 height 15
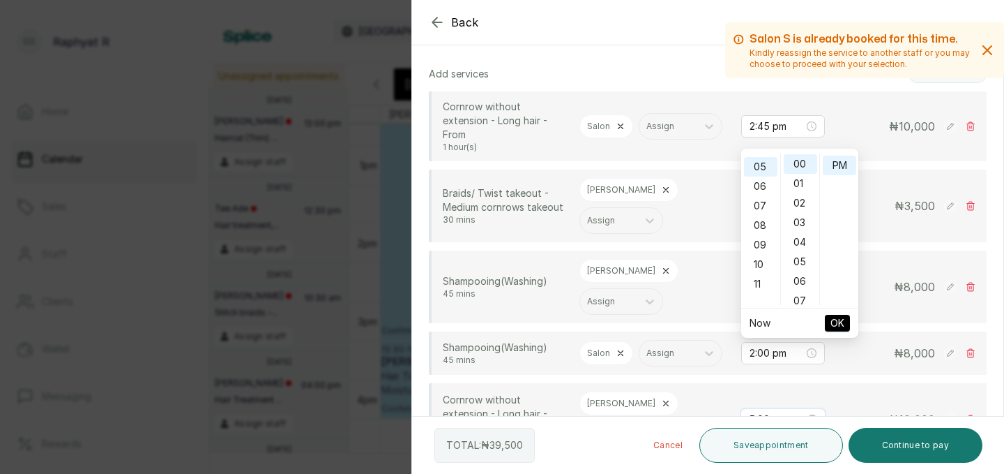
scroll to position [96, 0]
click at [765, 185] on div "03" at bounding box center [760, 183] width 33 height 20
click at [800, 188] on div "15" at bounding box center [800, 189] width 33 height 20
type input "3:15 pm"
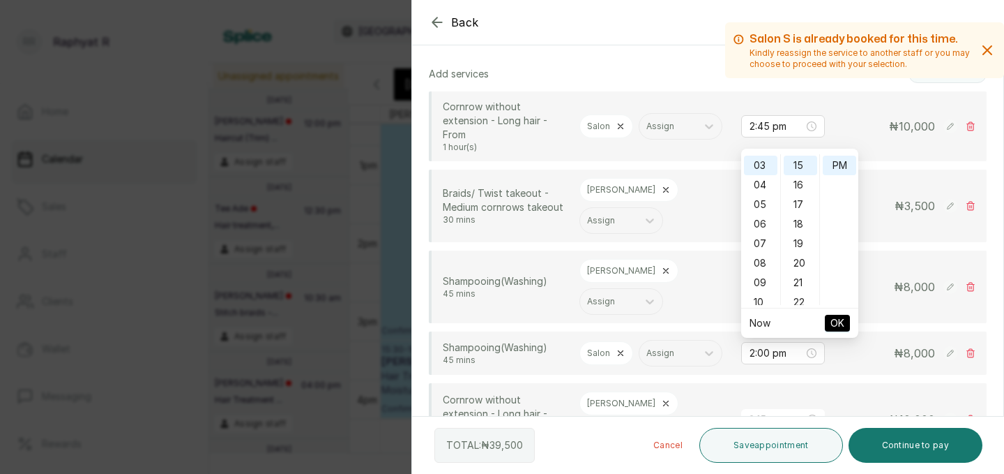
scroll to position [292, 0]
click at [837, 322] on span "OK" at bounding box center [838, 323] width 14 height 27
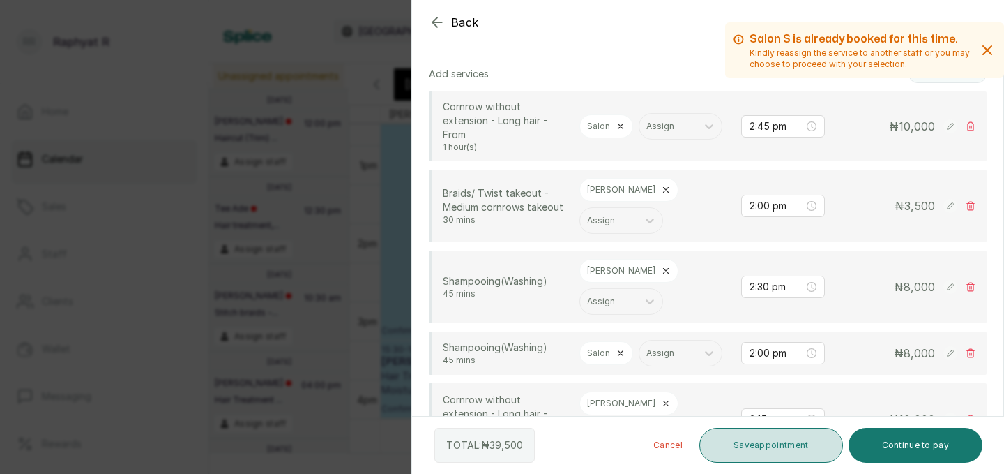
click at [767, 451] on button "Save appointment" at bounding box center [772, 445] width 144 height 35
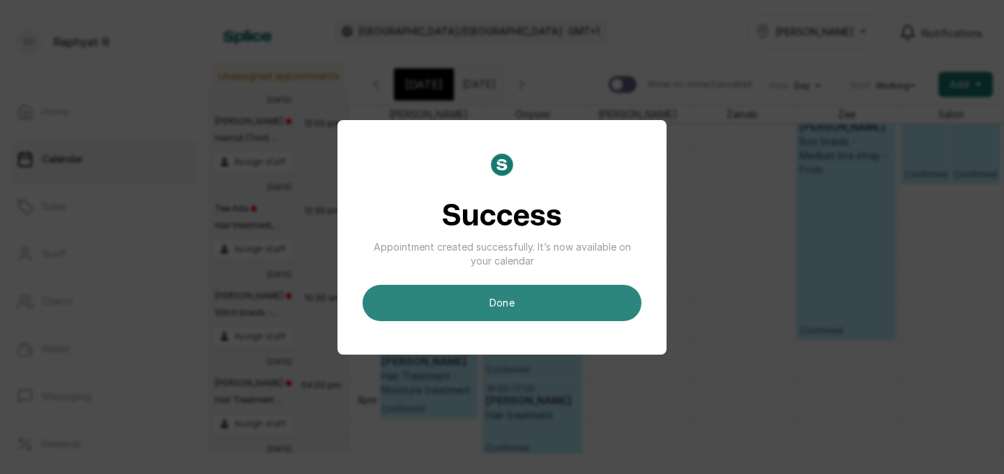
click at [614, 296] on button "done" at bounding box center [502, 303] width 279 height 36
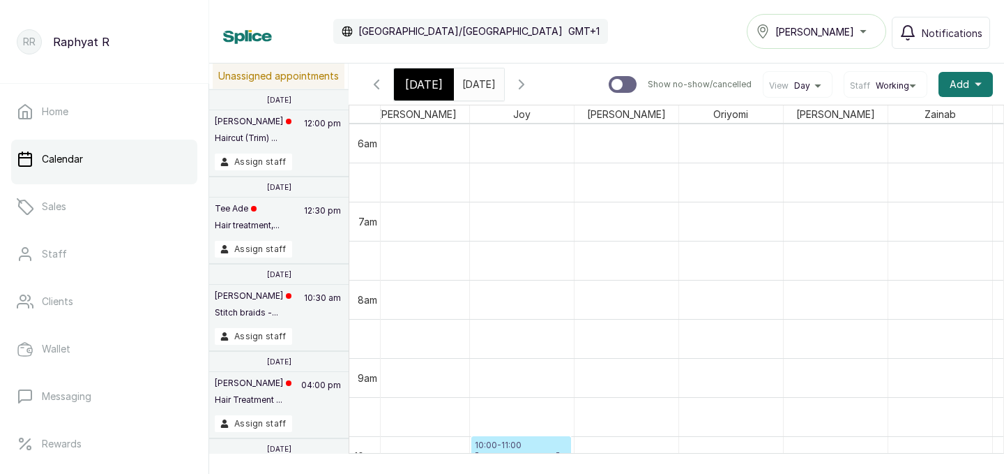
scroll to position [0, 110]
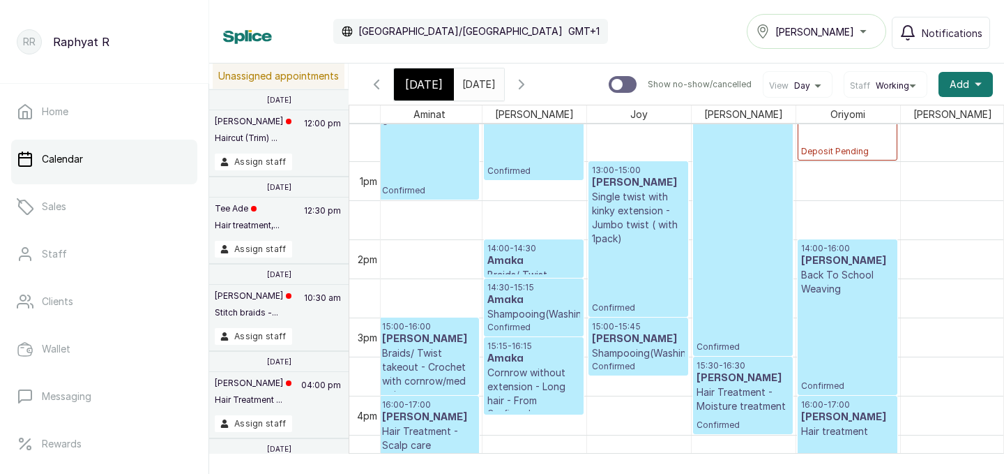
click at [524, 84] on icon "button" at bounding box center [522, 84] width 4 height 8
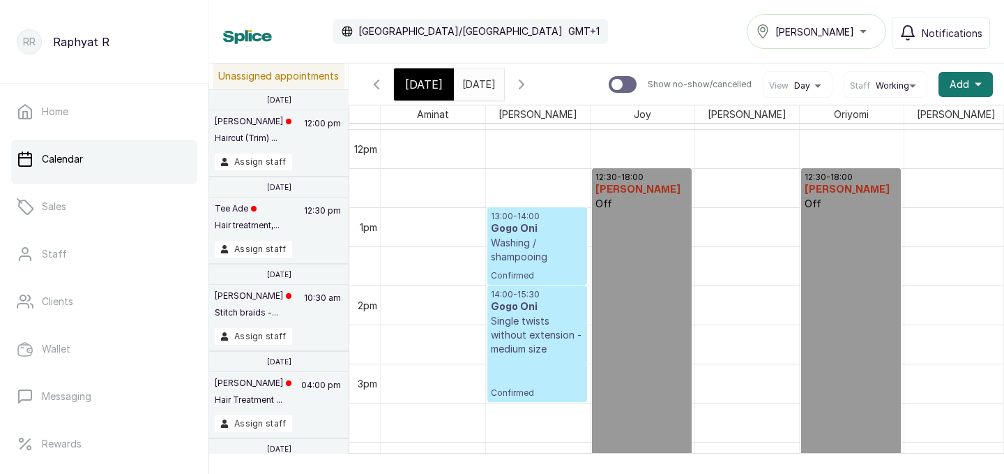
click at [435, 74] on div "[DATE]" at bounding box center [424, 84] width 60 height 32
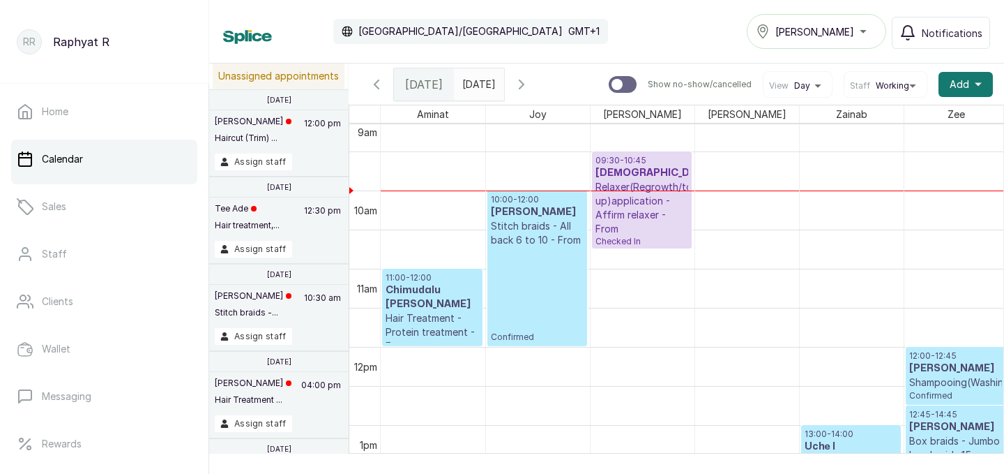
click at [850, 30] on div "[PERSON_NAME]" at bounding box center [816, 31] width 121 height 17
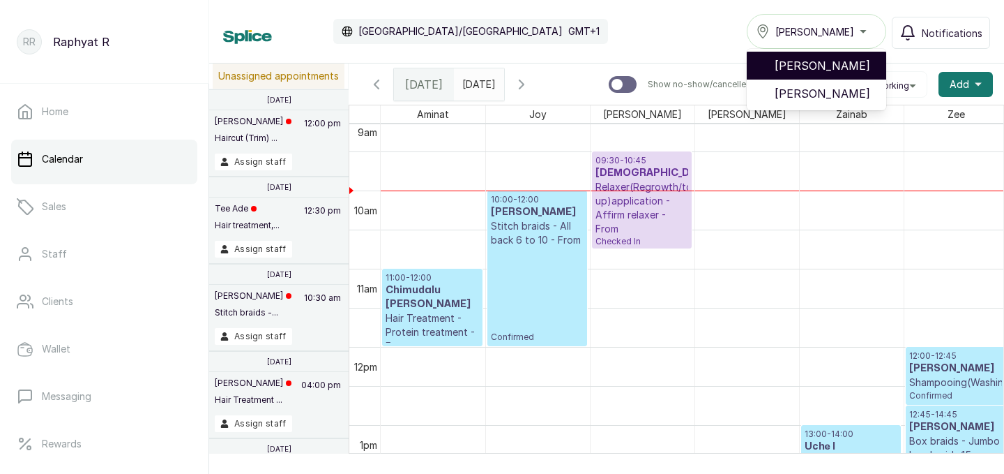
click at [823, 65] on span "[PERSON_NAME]" at bounding box center [825, 65] width 100 height 17
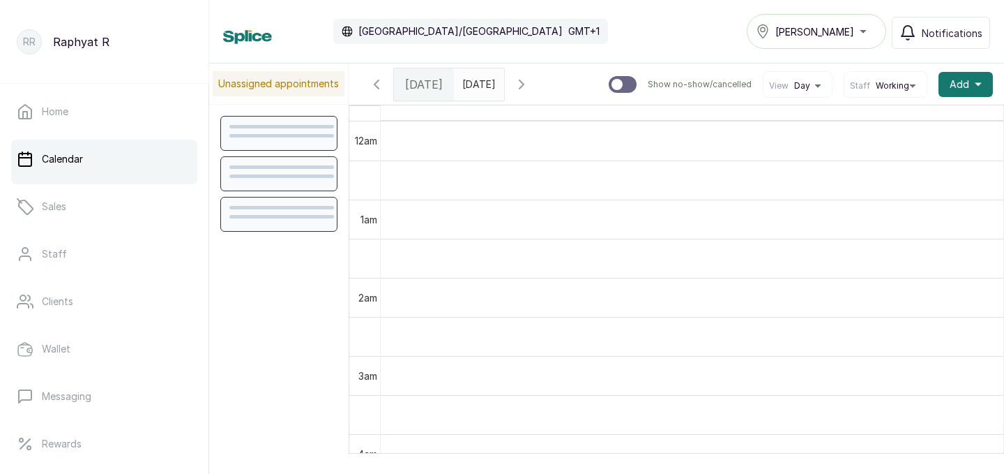
scroll to position [469, 0]
click at [814, 44] on button "[PERSON_NAME]" at bounding box center [817, 31] width 140 height 35
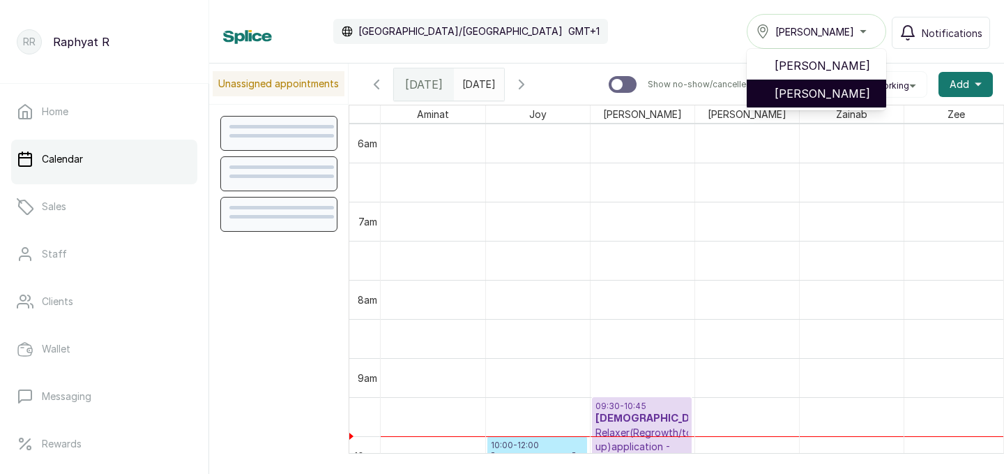
click at [809, 91] on span "[PERSON_NAME]" at bounding box center [825, 93] width 100 height 17
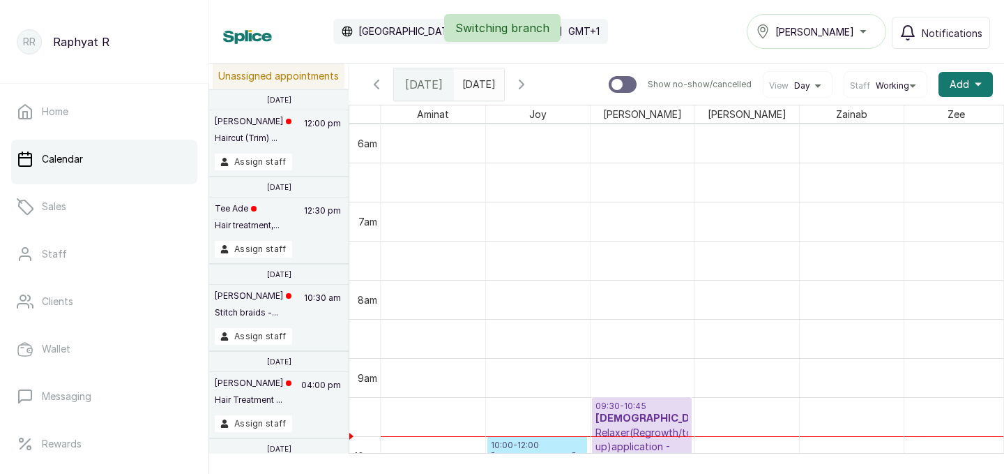
scroll to position [518, 0]
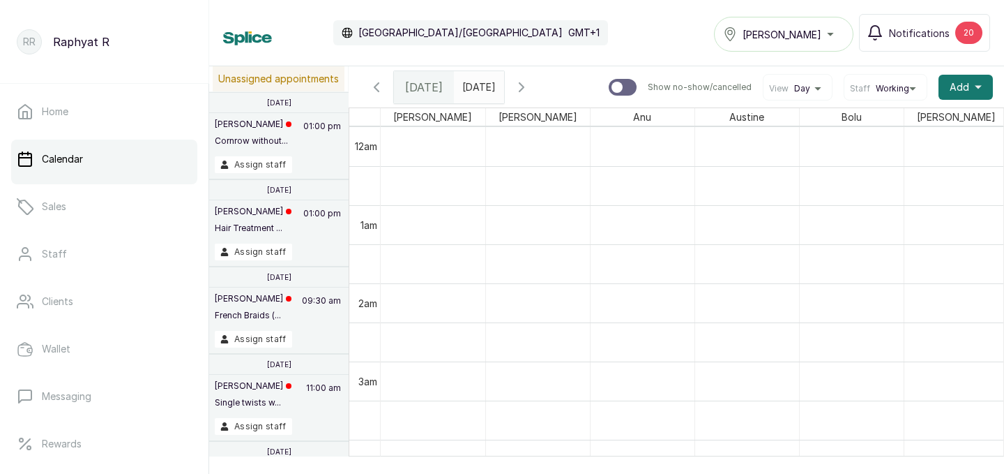
click at [504, 95] on span at bounding box center [490, 84] width 27 height 24
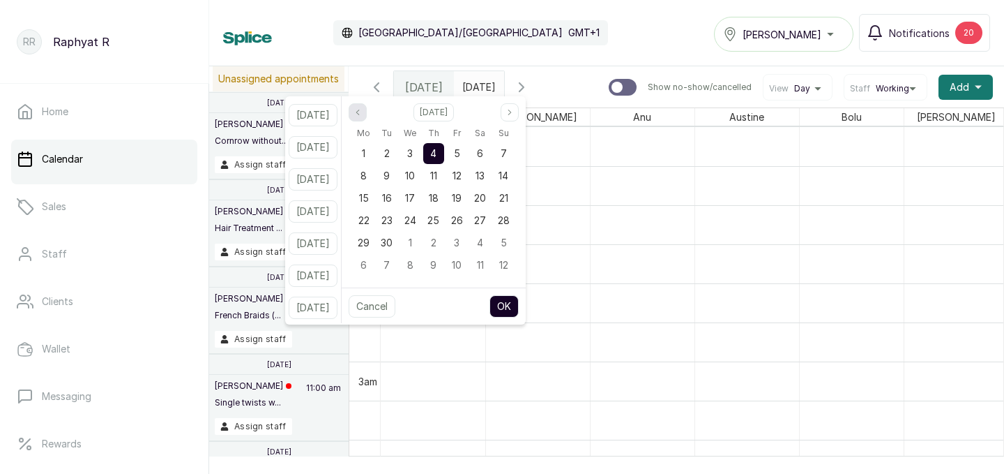
click at [362, 109] on icon "page previous" at bounding box center [358, 112] width 8 height 8
click at [467, 237] on div "29" at bounding box center [456, 242] width 21 height 21
click at [519, 310] on button "OK" at bounding box center [504, 306] width 29 height 22
type input "[DATE]"
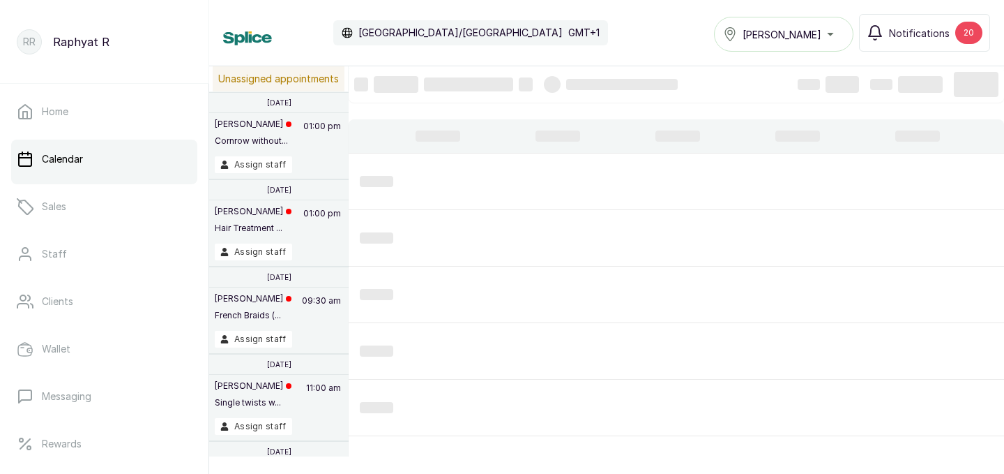
scroll to position [54, 0]
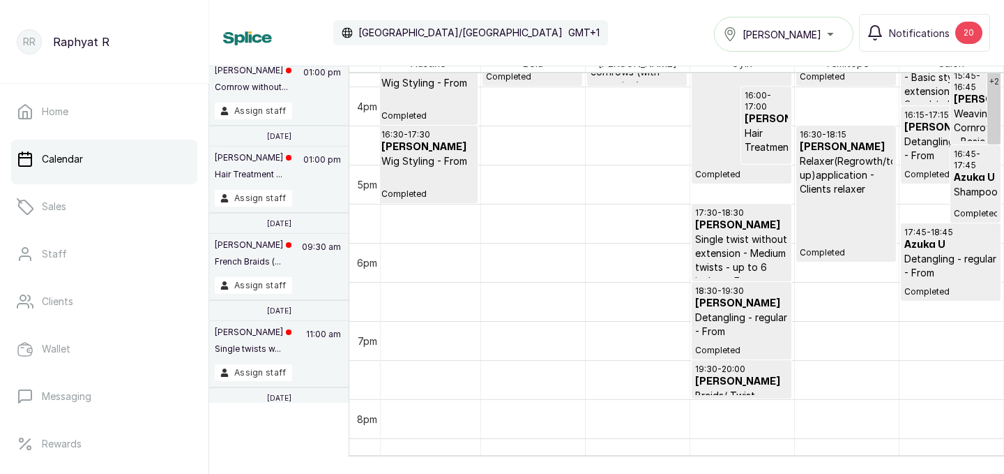
click at [727, 217] on p "17:30 - 18:30" at bounding box center [741, 212] width 93 height 11
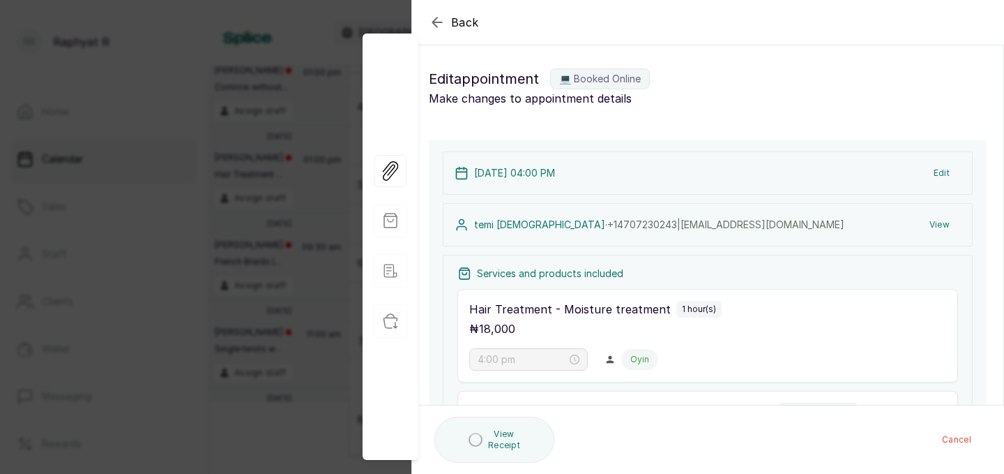
click at [437, 17] on icon "button" at bounding box center [436, 21] width 9 height 9
click at [438, 20] on div "Africa/Lagos GMT+1" at bounding box center [470, 32] width 275 height 25
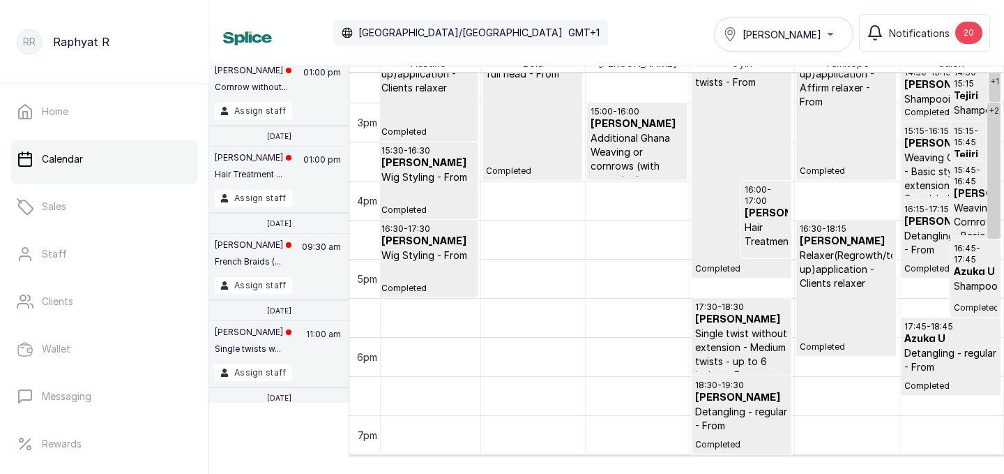
click at [923, 131] on p "15:15 - 16:15" at bounding box center [951, 131] width 93 height 11
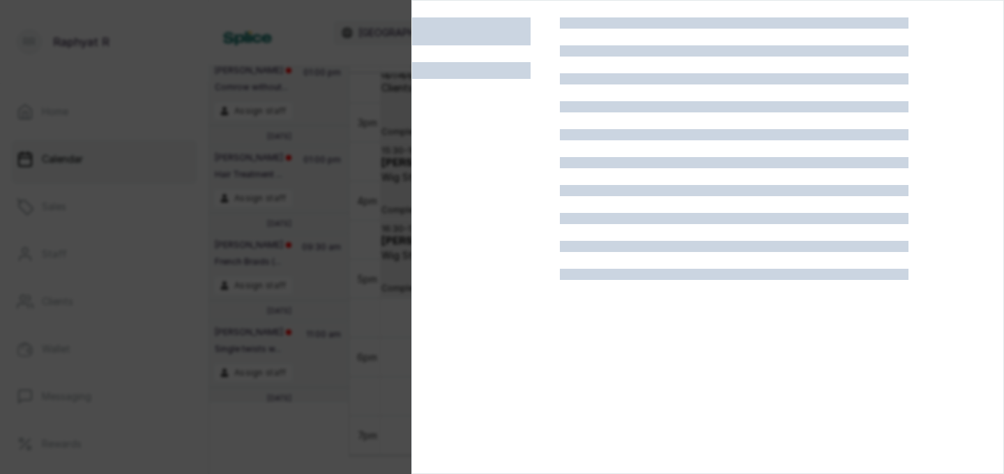
click at [281, 257] on div at bounding box center [502, 237] width 1004 height 474
click at [318, 259] on p "09:30 am" at bounding box center [321, 258] width 43 height 38
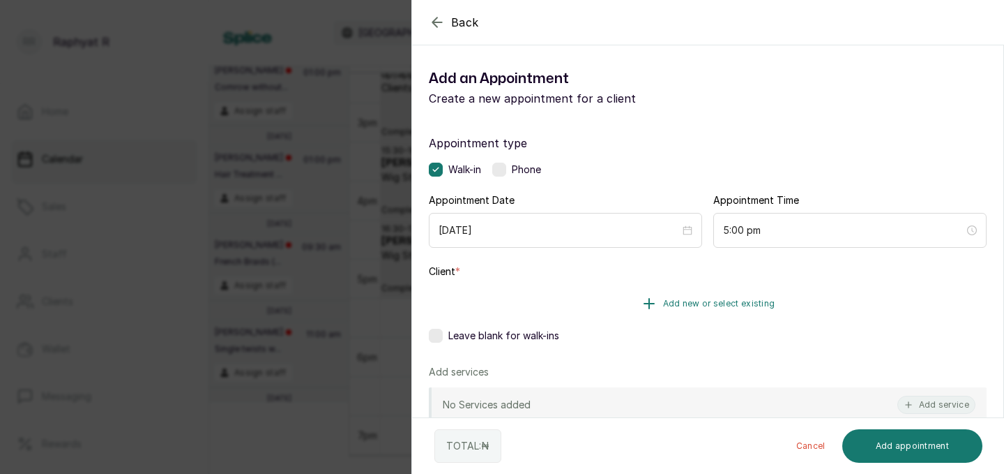
click at [682, 309] on button "Add new or select existing" at bounding box center [708, 303] width 558 height 39
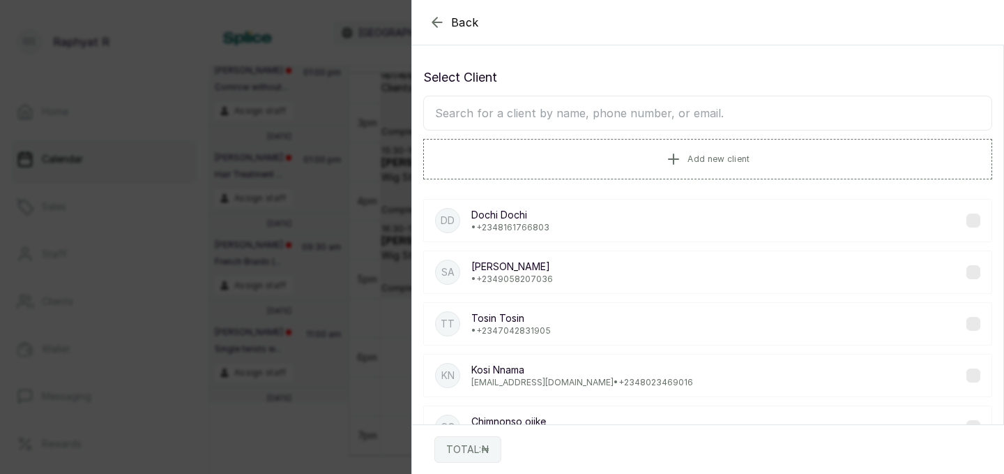
click at [580, 128] on input "text" at bounding box center [707, 113] width 569 height 35
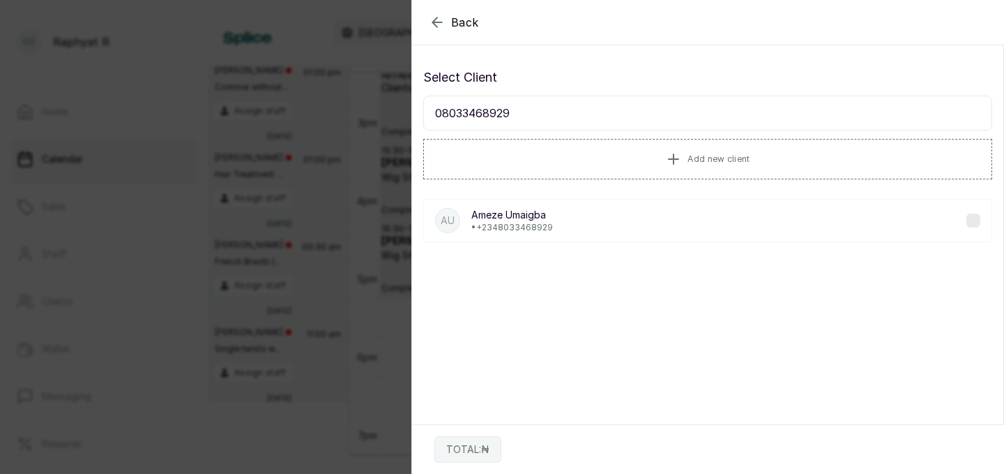
type input "08033468929"
click at [340, 232] on div "Back Add Appointment Select Client 08033468929 Add new client AU Ameze Umaigba …" at bounding box center [502, 237] width 1004 height 474
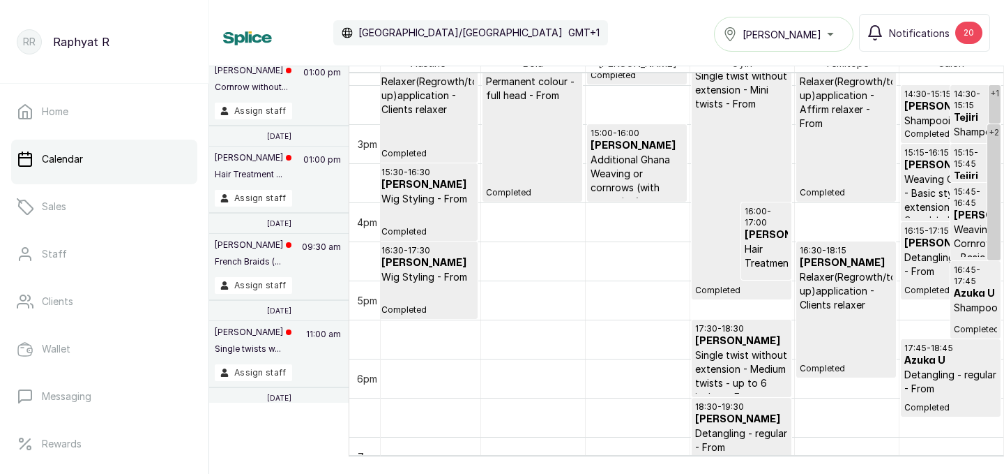
scroll to position [1145, 0]
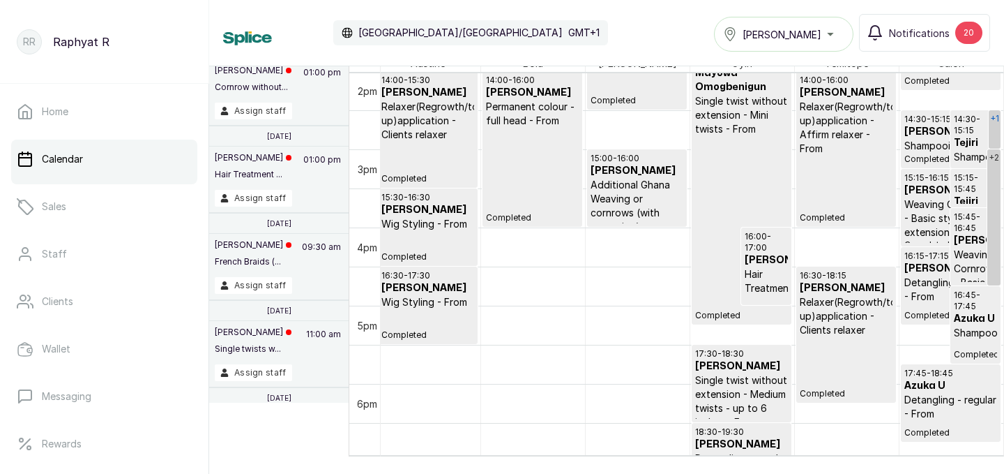
click at [998, 120] on div "+1" at bounding box center [995, 118] width 12 height 17
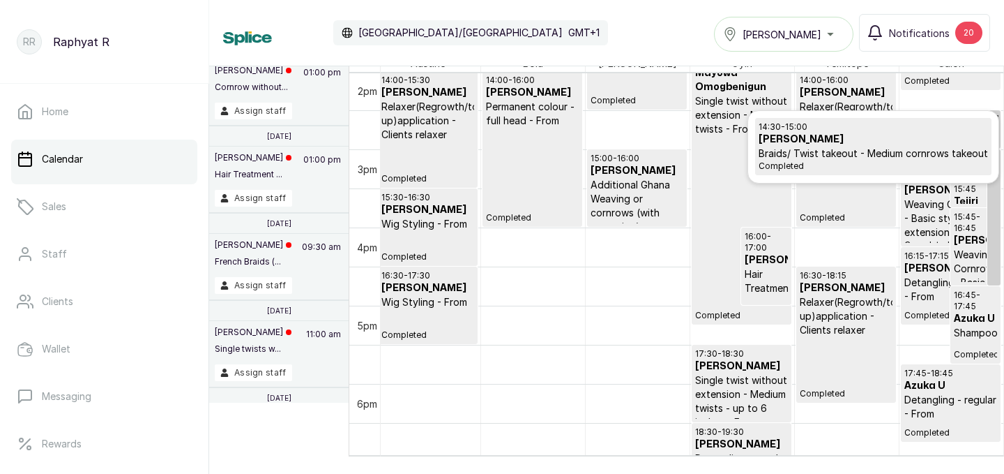
click at [997, 188] on link "+2" at bounding box center [994, 217] width 13 height 136
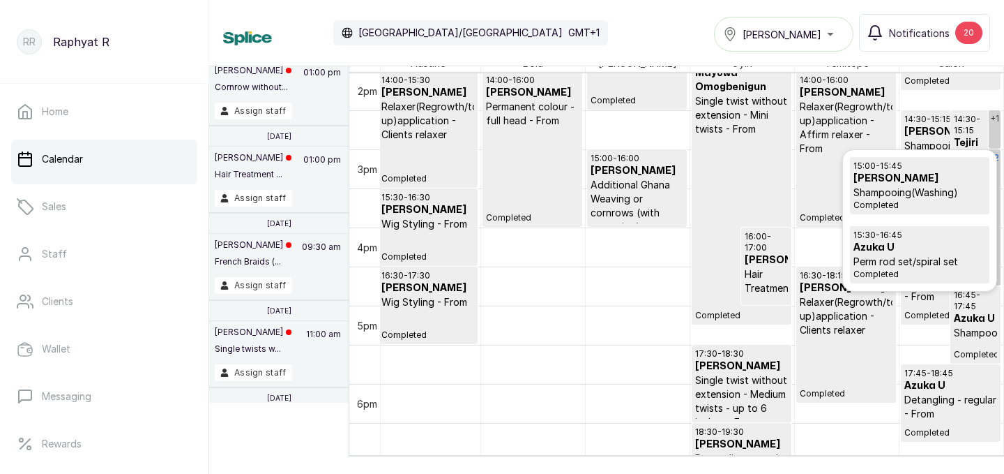
click at [997, 188] on div "August 29, 2025 15:00 - 15:45 Busayo Soetan Shampooing(Washing) Completed 15:30…" at bounding box center [920, 220] width 155 height 142
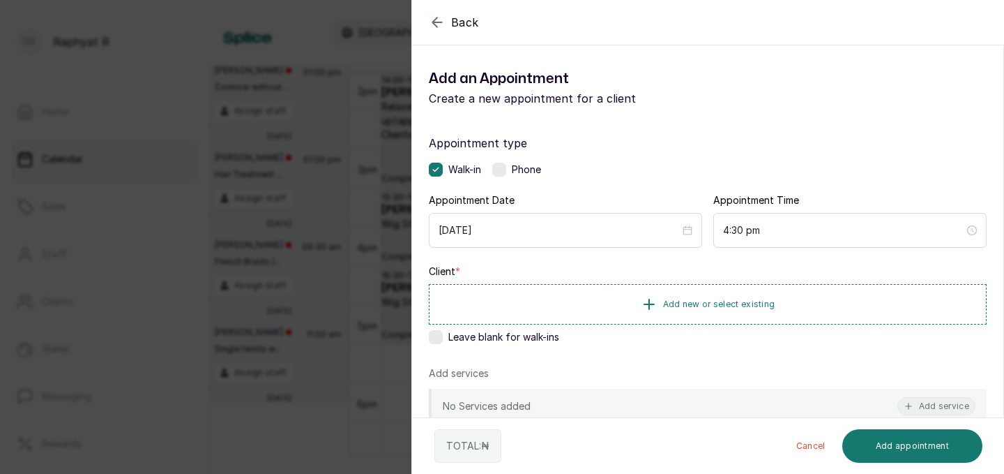
click at [223, 213] on div "Back Add Appointment Add an Appointment Create a new appointment for a client A…" at bounding box center [502, 237] width 1004 height 474
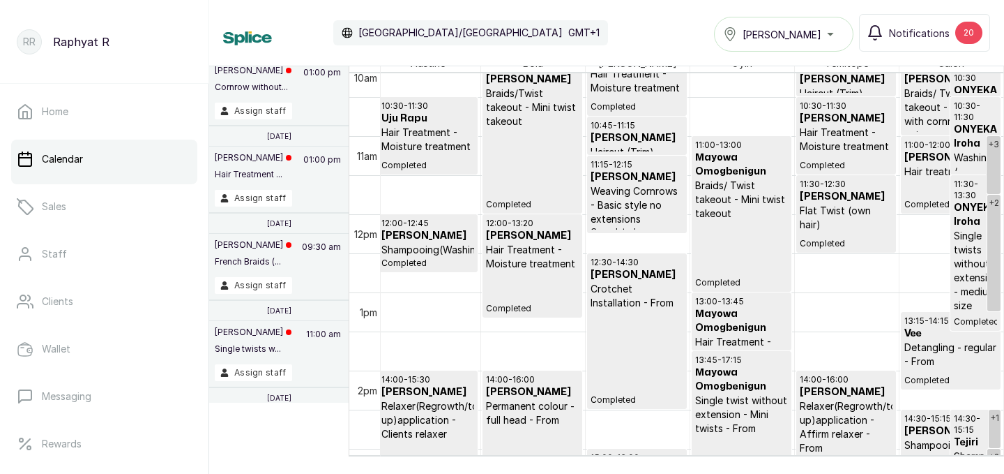
click at [794, 336] on td at bounding box center [533, 350] width 942 height 39
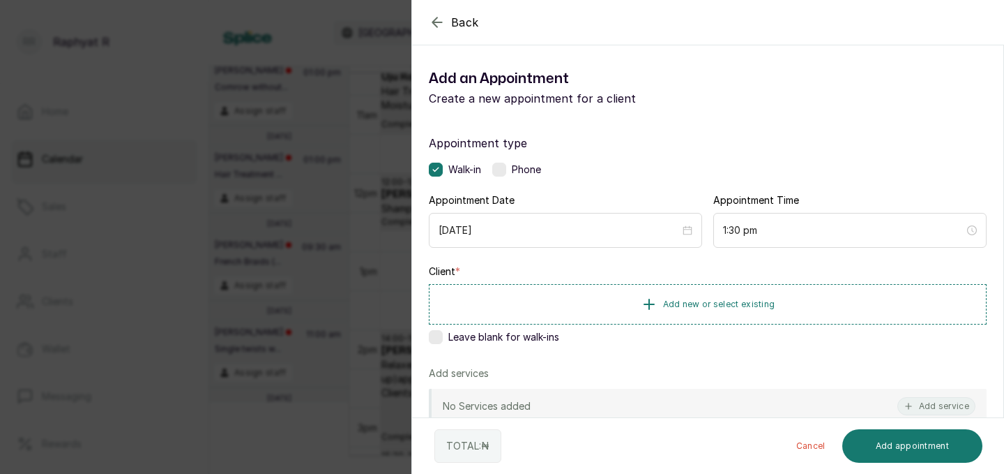
click at [276, 284] on div "Back Add Appointment Add an Appointment Create a new appointment for a client A…" at bounding box center [502, 237] width 1004 height 474
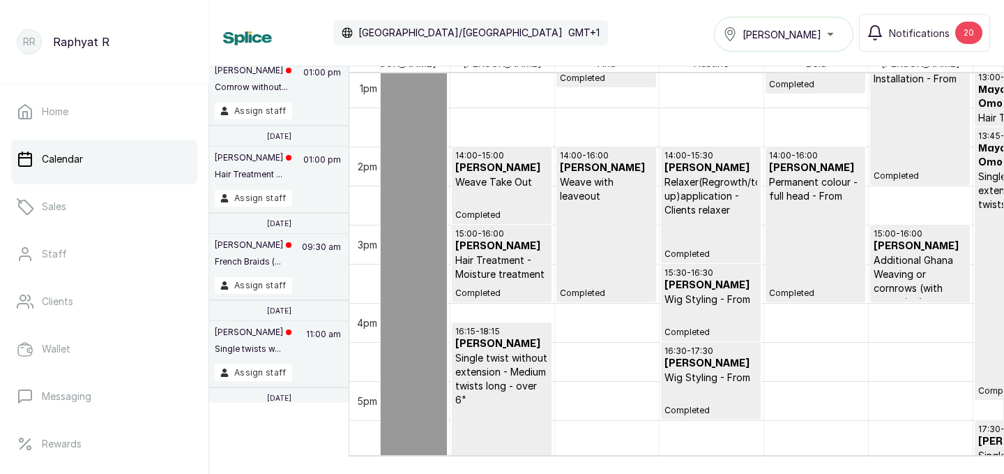
click at [500, 167] on h3 "Doris" at bounding box center [502, 168] width 93 height 14
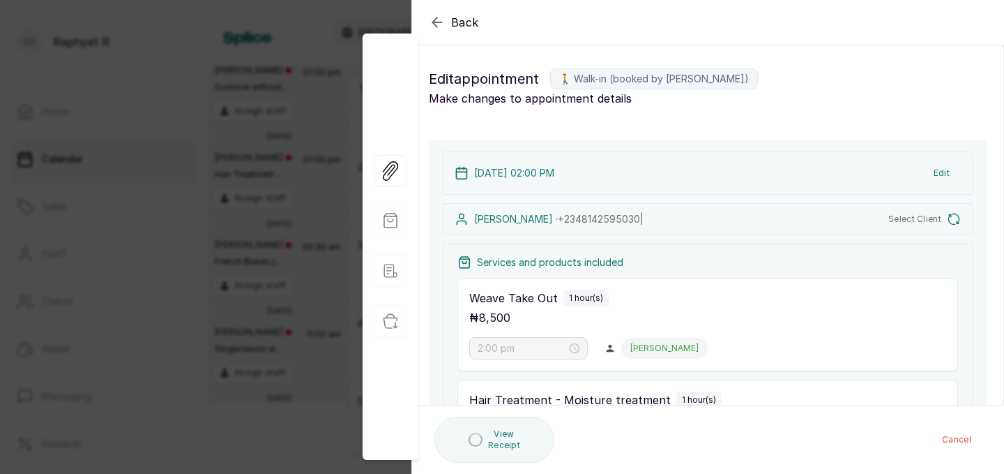
type input "2:00 pm"
type input "3:00 pm"
type input "4:15 pm"
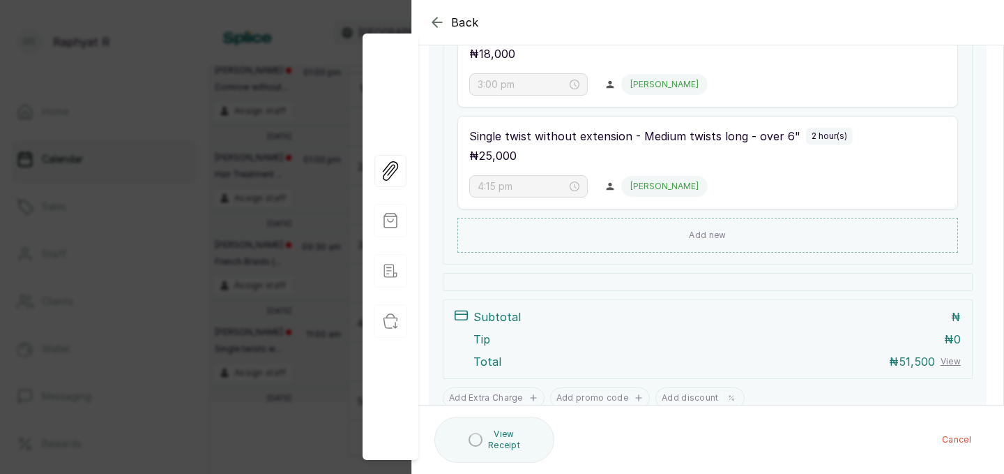
click at [266, 121] on div "Back Appointment Details Edit appointment 🚶 Walk-in (booked by Tinuke Olajolumo…" at bounding box center [502, 237] width 1004 height 474
click at [266, 121] on div "Chioma Igwe Cornrow without... 01:00 pm Assign staff" at bounding box center [279, 92] width 140 height 66
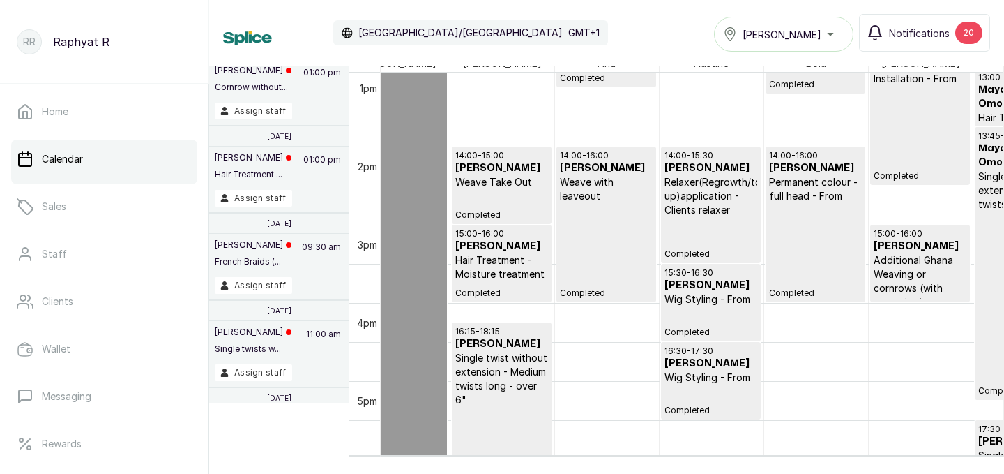
click at [266, 121] on div "Chioma Igwe Cornrow without... 01:00 pm Assign staff" at bounding box center [279, 92] width 140 height 66
click at [835, 45] on button "Tasala Lekki" at bounding box center [784, 34] width 140 height 35
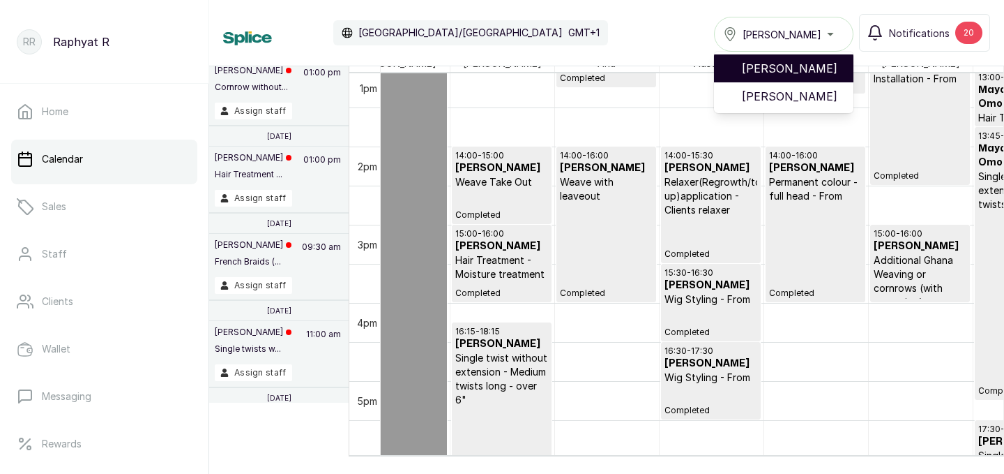
click at [818, 58] on li "[PERSON_NAME]" at bounding box center [784, 68] width 140 height 28
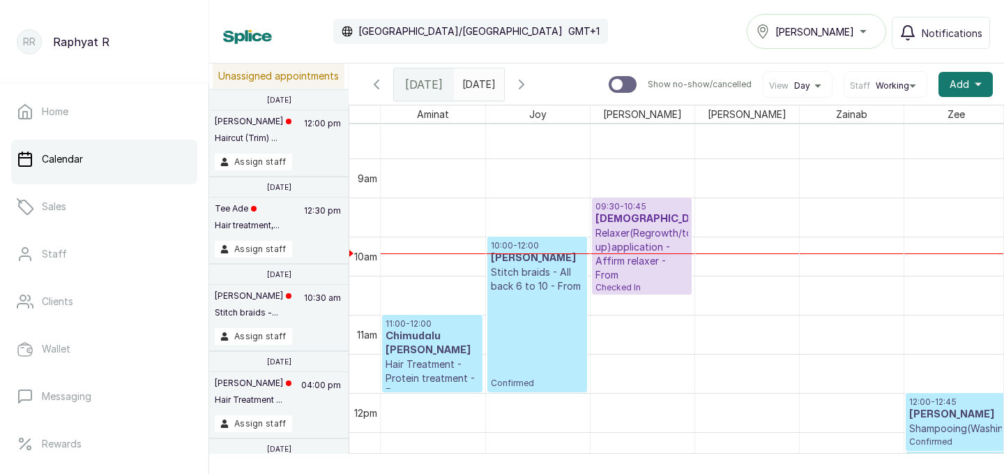
click at [552, 247] on p "10:00 - 12:00" at bounding box center [537, 245] width 93 height 11
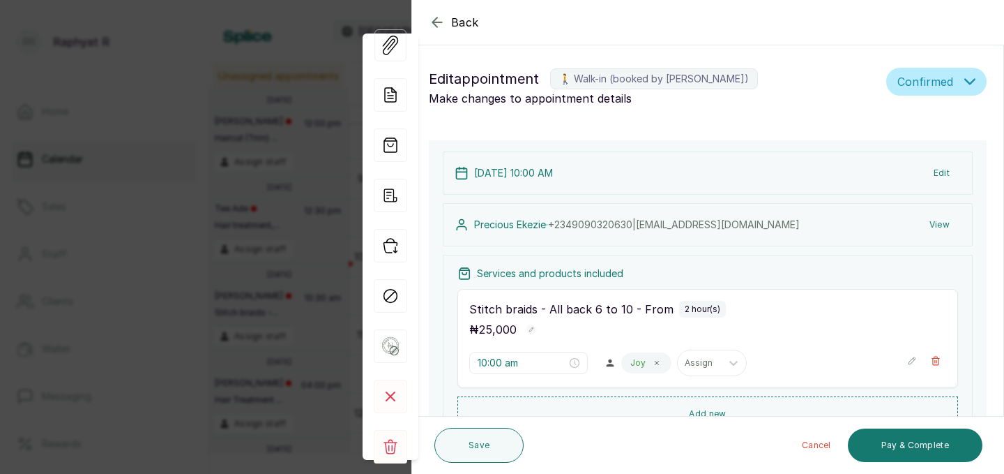
click at [193, 129] on div "Back Appointment Details Edit appointment 🚶 Walk-in (booked by [PERSON_NAME]) M…" at bounding box center [502, 237] width 1004 height 474
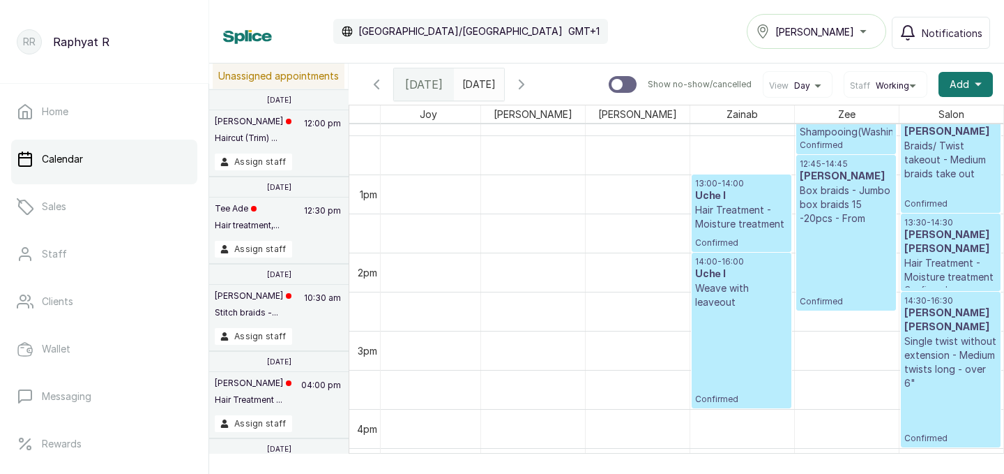
scroll to position [0, 64]
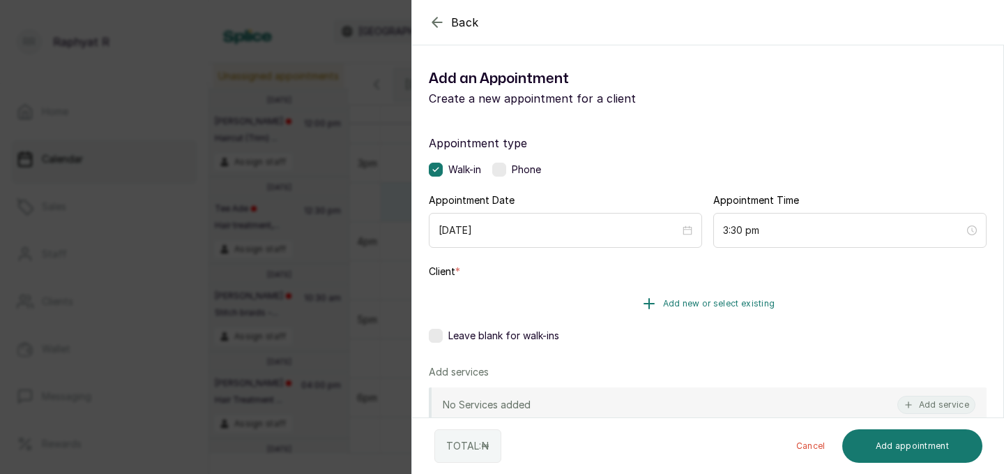
click at [695, 290] on button "Add new or select existing" at bounding box center [708, 303] width 558 height 39
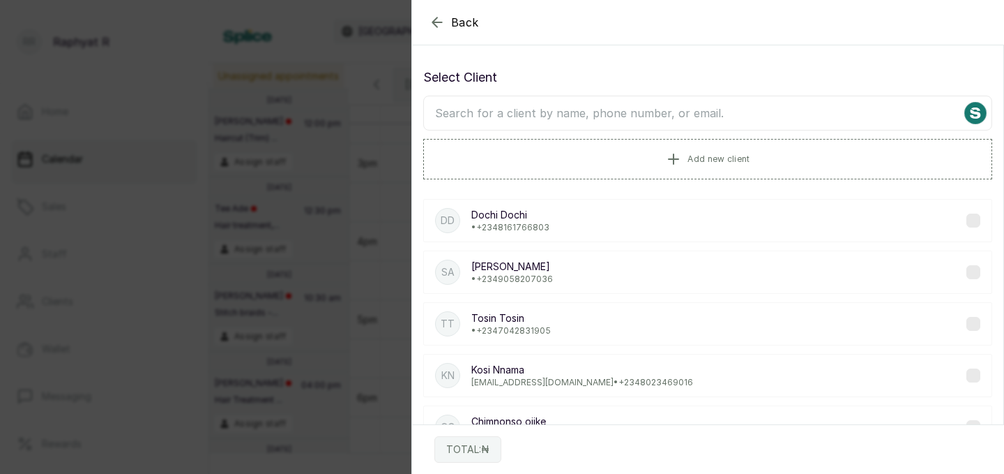
click at [682, 109] on input "text" at bounding box center [707, 113] width 569 height 35
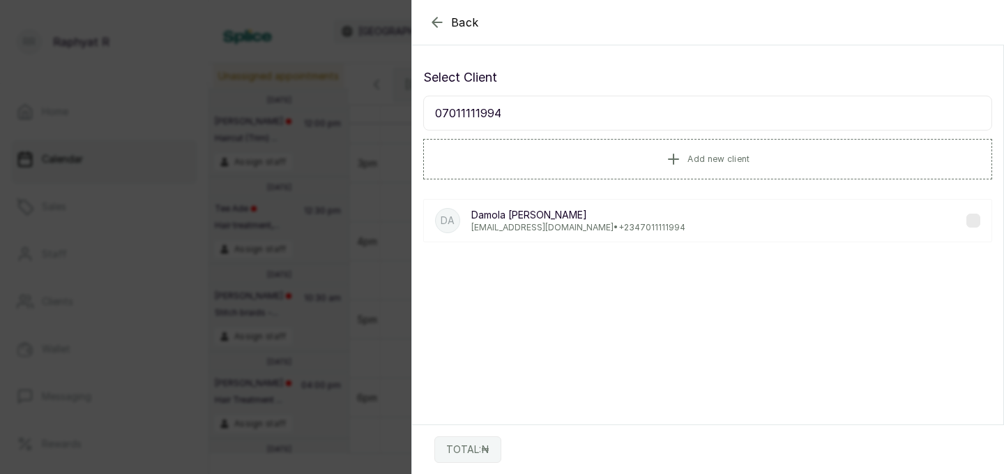
type input "07011111994"
click at [687, 203] on div "DA [PERSON_NAME] [PERSON_NAME][EMAIL_ADDRESS][DOMAIN_NAME] • [PHONE_NUMBER]" at bounding box center [707, 220] width 569 height 43
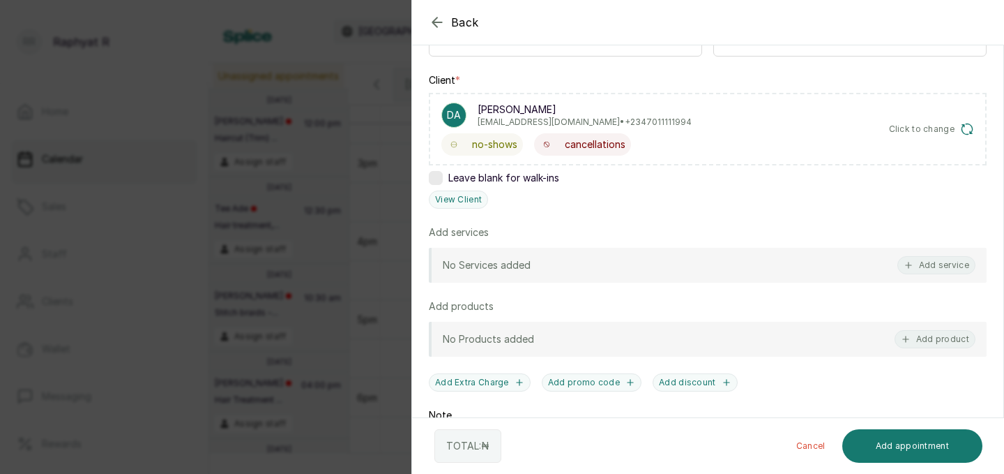
scroll to position [193, 0]
click at [944, 264] on button "Add service" at bounding box center [937, 263] width 78 height 18
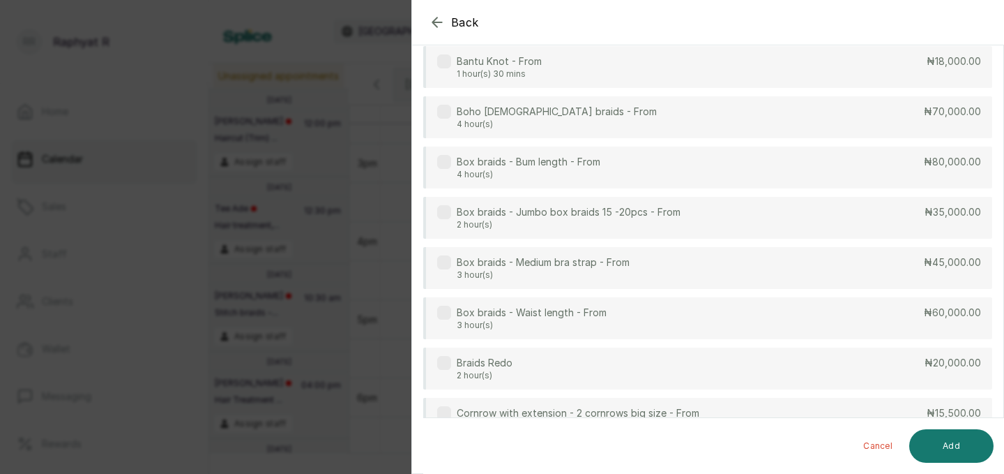
scroll to position [0, 0]
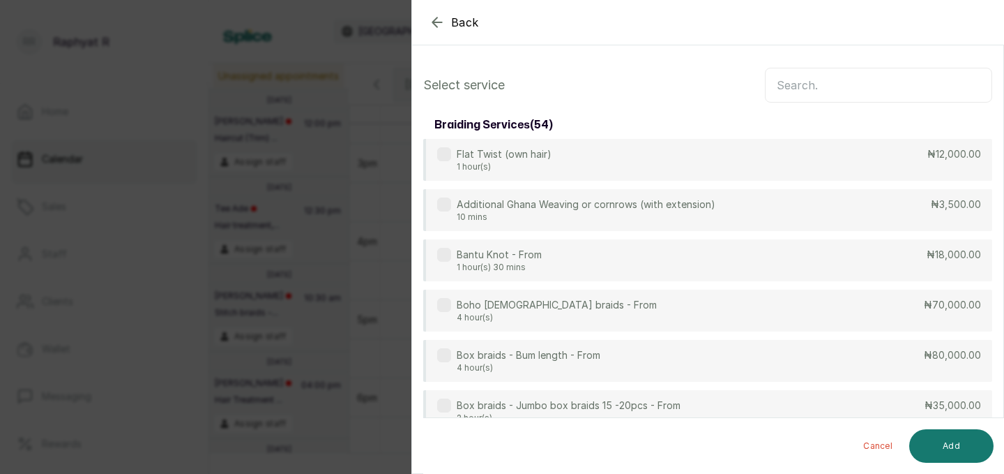
click at [825, 76] on input "text" at bounding box center [878, 85] width 227 height 35
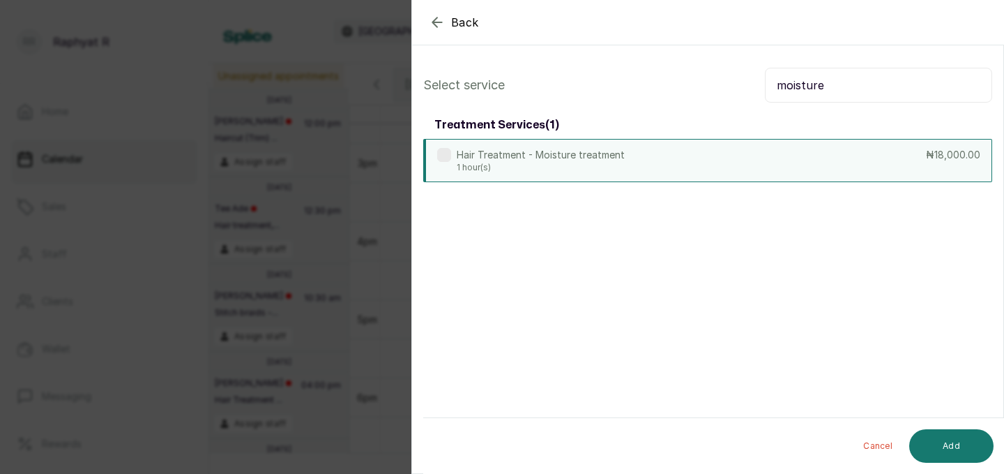
type input "moisture"
click at [814, 149] on div "Hair Treatment - Moisture treatment 1 hour(s) ₦18,000.00" at bounding box center [707, 160] width 569 height 43
click at [845, 96] on input "moisture" at bounding box center [878, 85] width 227 height 35
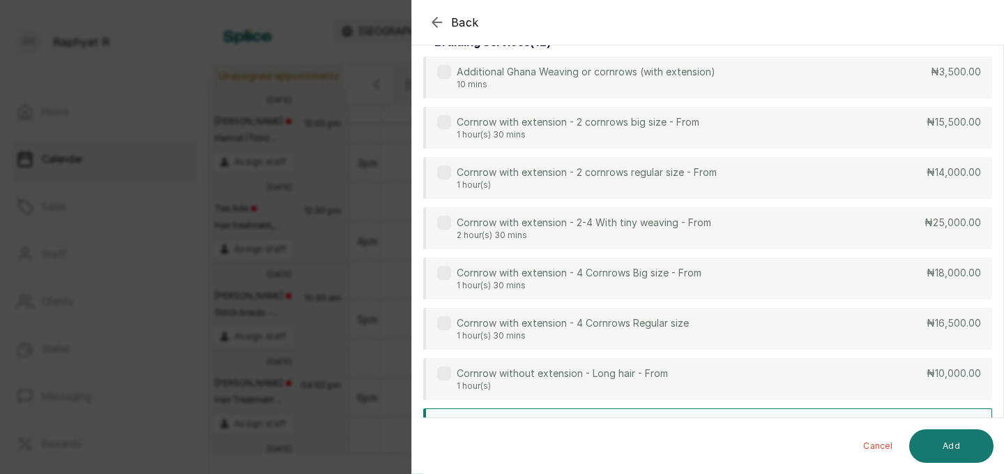
scroll to position [116, 0]
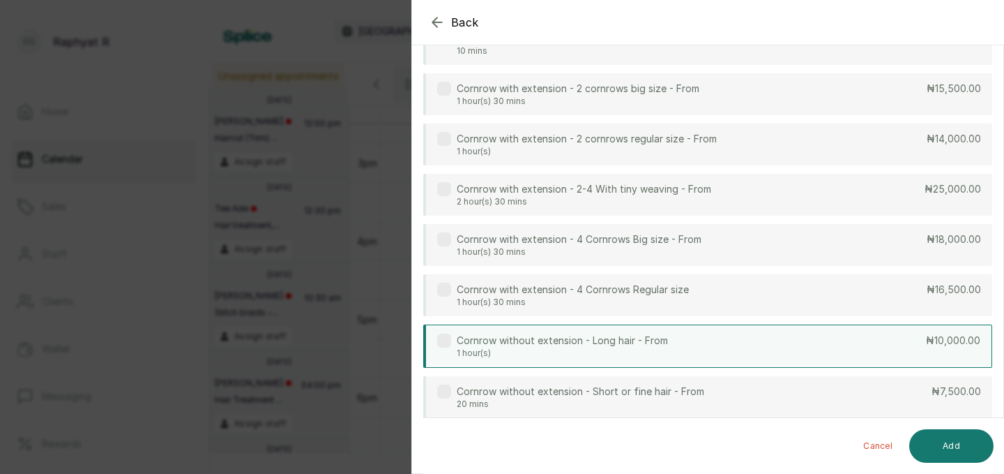
type input "corn"
click at [848, 336] on div "Cornrow without extension - Long hair - From 1 hour(s) ₦10,000.00" at bounding box center [707, 345] width 569 height 43
click at [949, 440] on button "Add" at bounding box center [952, 445] width 84 height 33
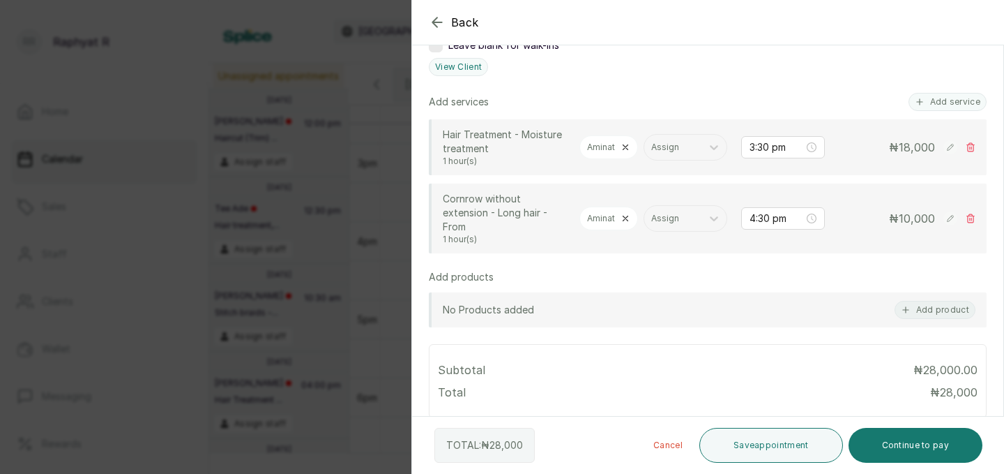
scroll to position [326, 0]
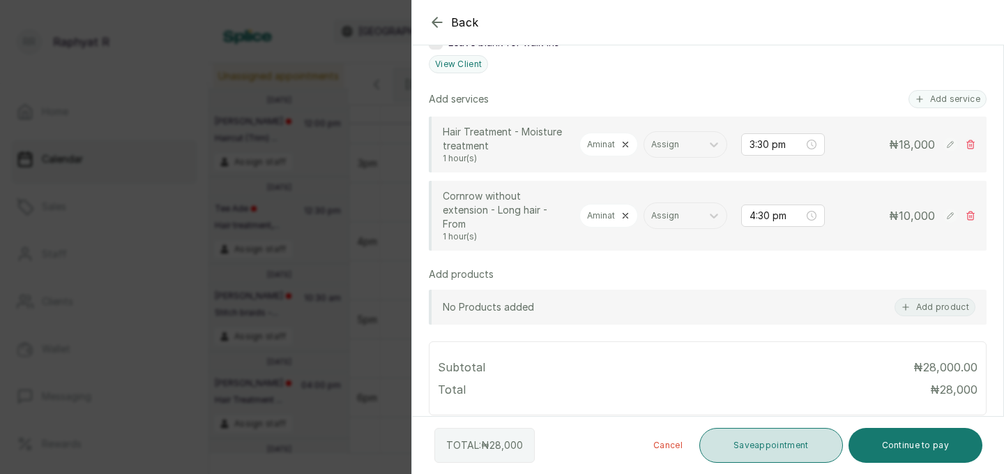
click at [789, 446] on button "Save appointment" at bounding box center [772, 445] width 144 height 35
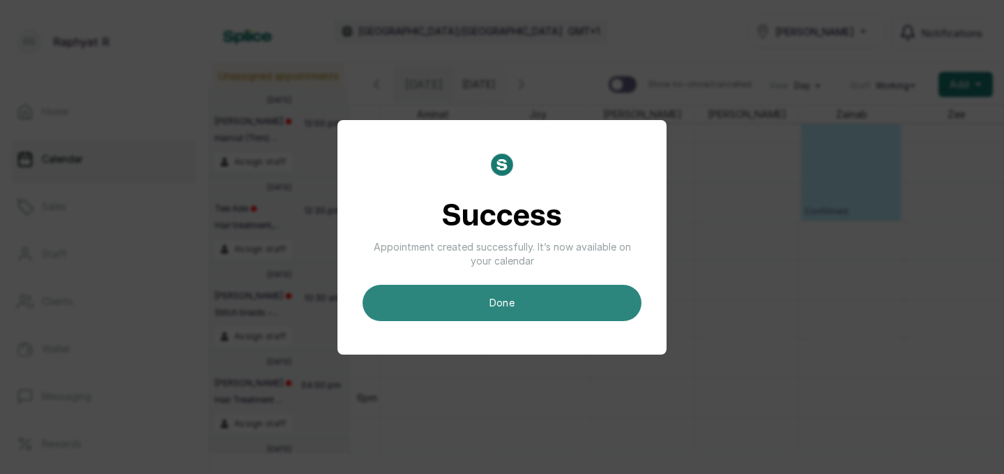
click at [569, 312] on button "done" at bounding box center [502, 303] width 279 height 36
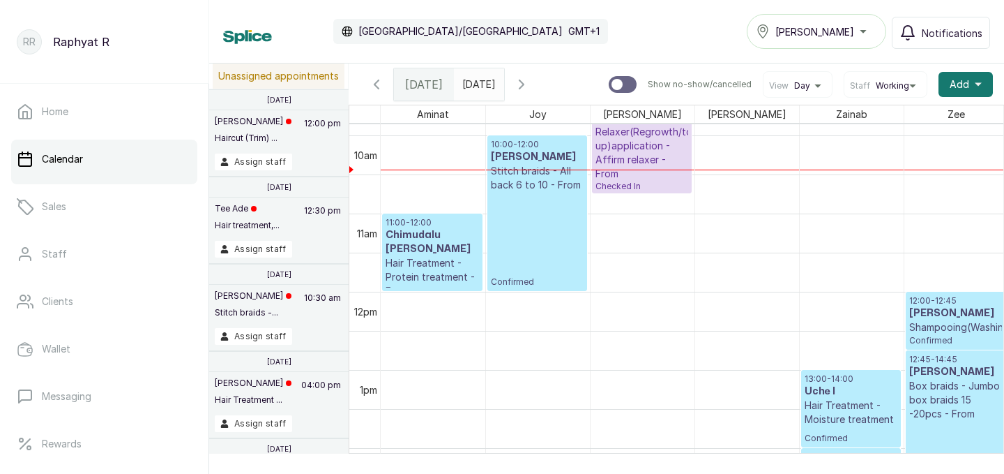
scroll to position [777, 0]
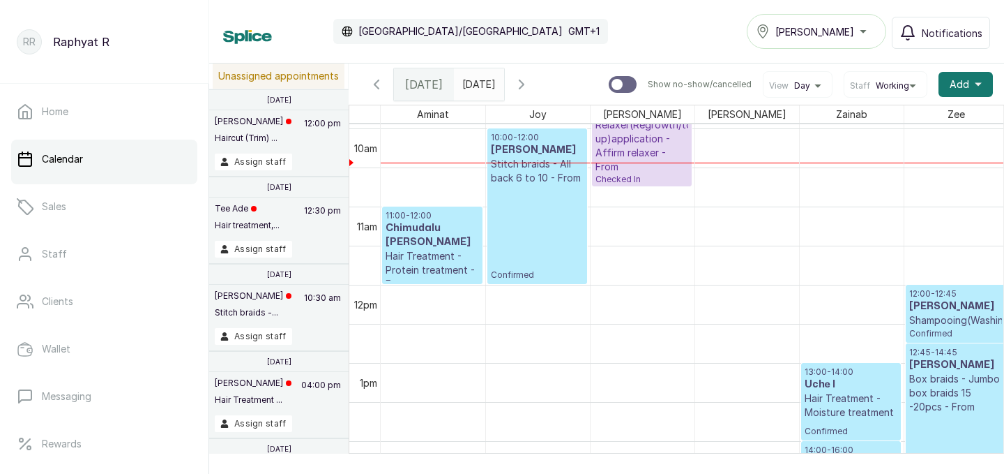
click at [546, 149] on h3 "[PERSON_NAME]" at bounding box center [537, 150] width 93 height 14
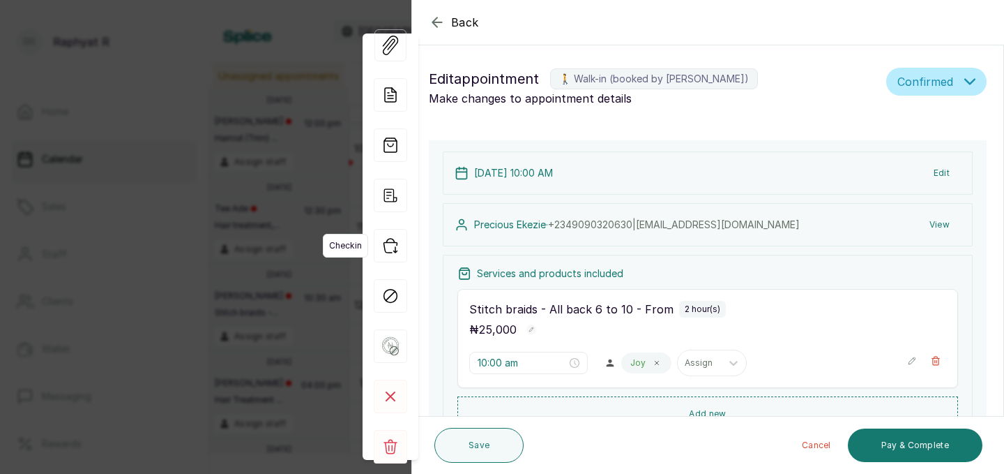
click at [388, 244] on icon "button" at bounding box center [390, 245] width 33 height 33
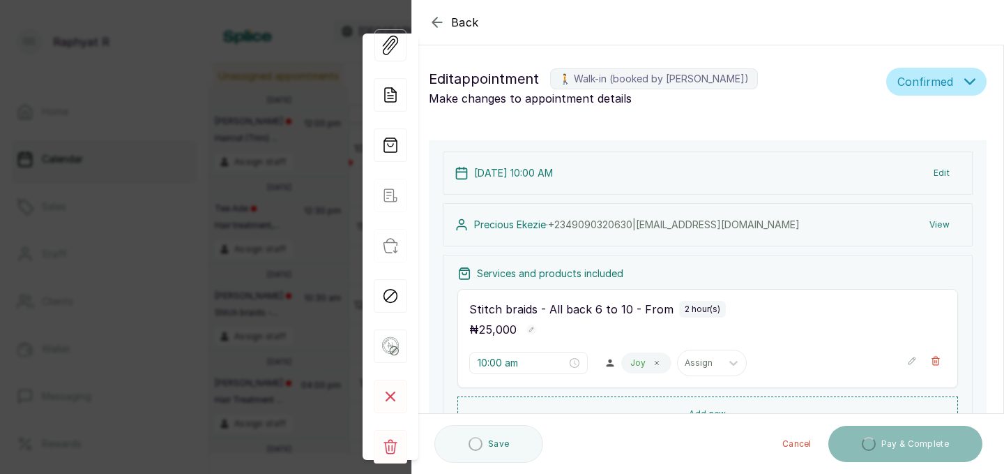
click at [391, 249] on p "Hair Treatment - Protein treatment - From" at bounding box center [432, 270] width 93 height 42
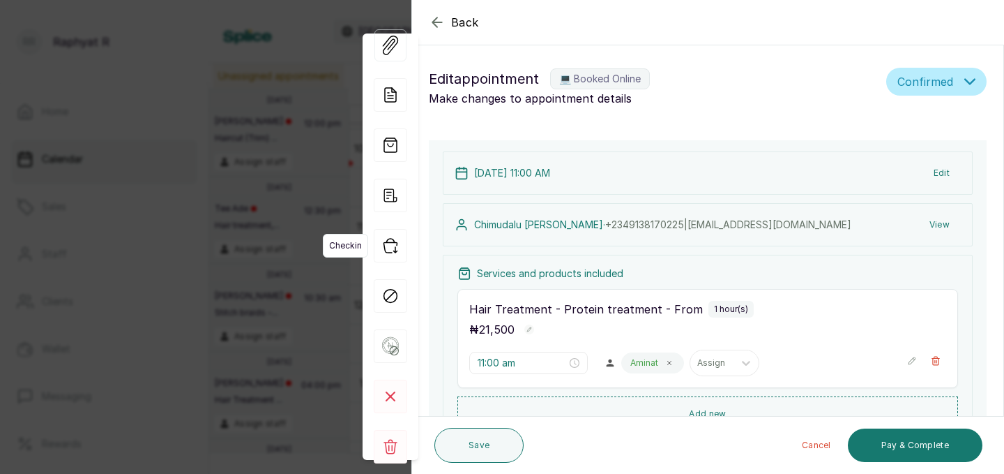
click at [395, 245] on icon "button" at bounding box center [390, 245] width 33 height 33
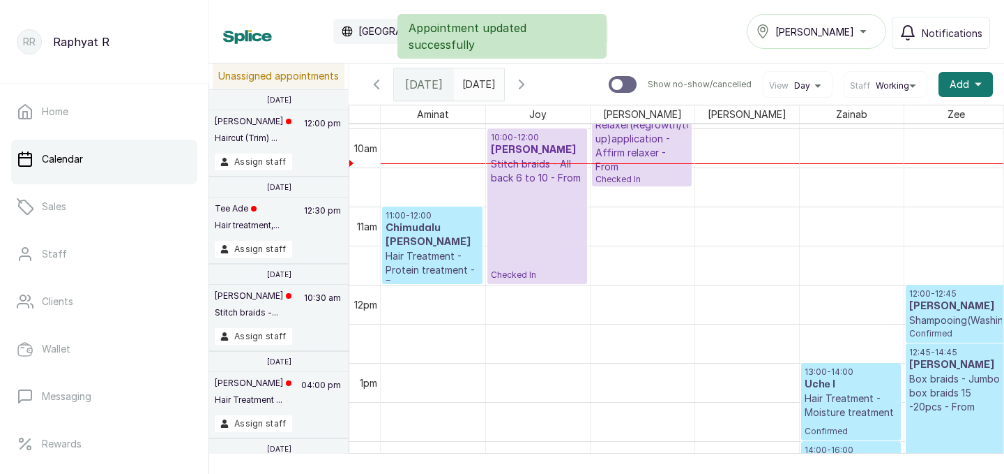
click at [395, 249] on p "Hair Treatment - Protein treatment - From" at bounding box center [432, 270] width 93 height 42
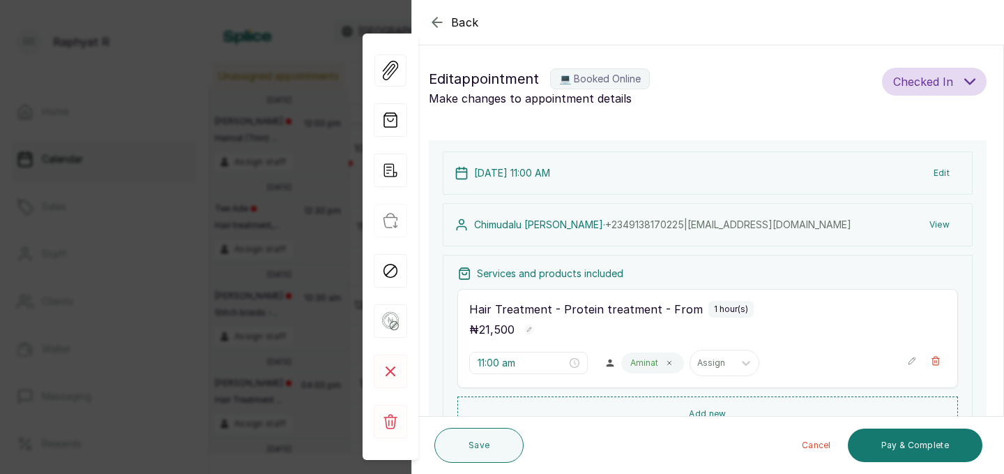
click at [284, 185] on div "Back Appointment Details Edit appointment 💻 Booked Online Make changes to appoi…" at bounding box center [502, 237] width 1004 height 474
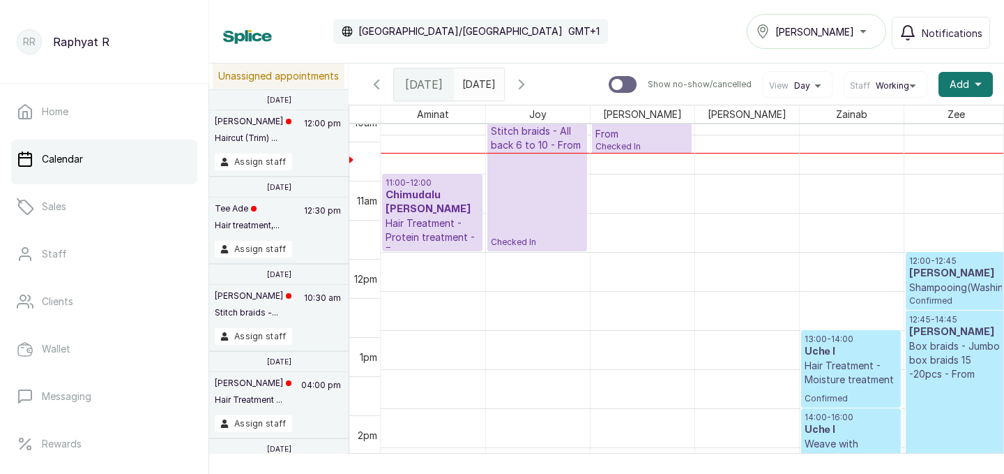
scroll to position [813, 0]
